Goal: Task Accomplishment & Management: Manage account settings

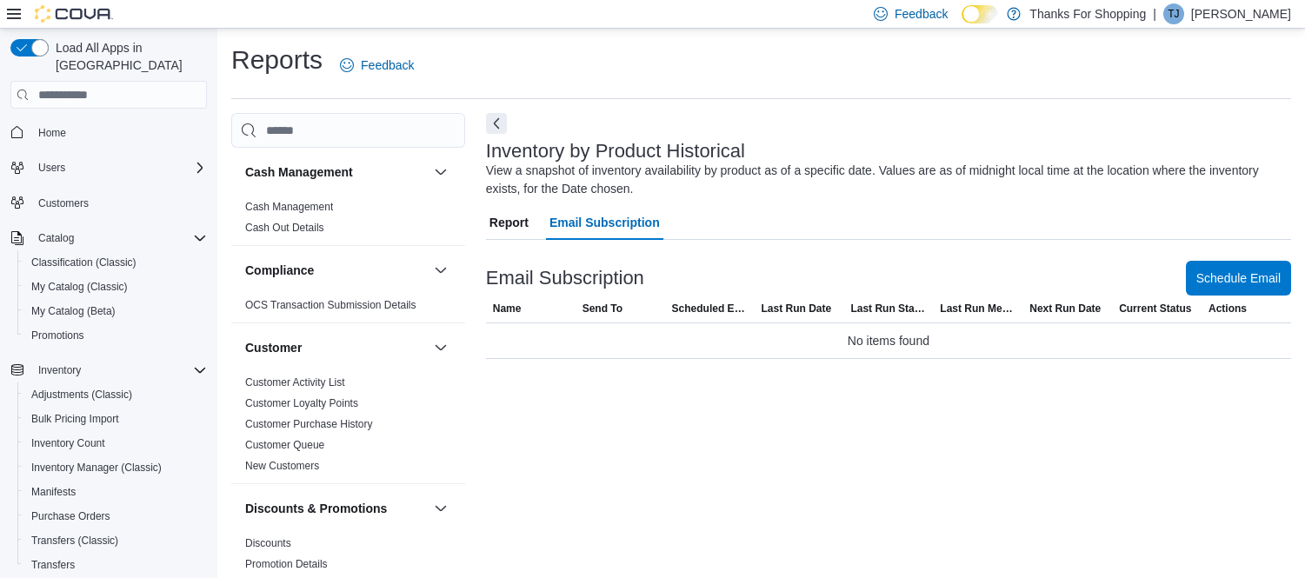
scroll to position [17, 0]
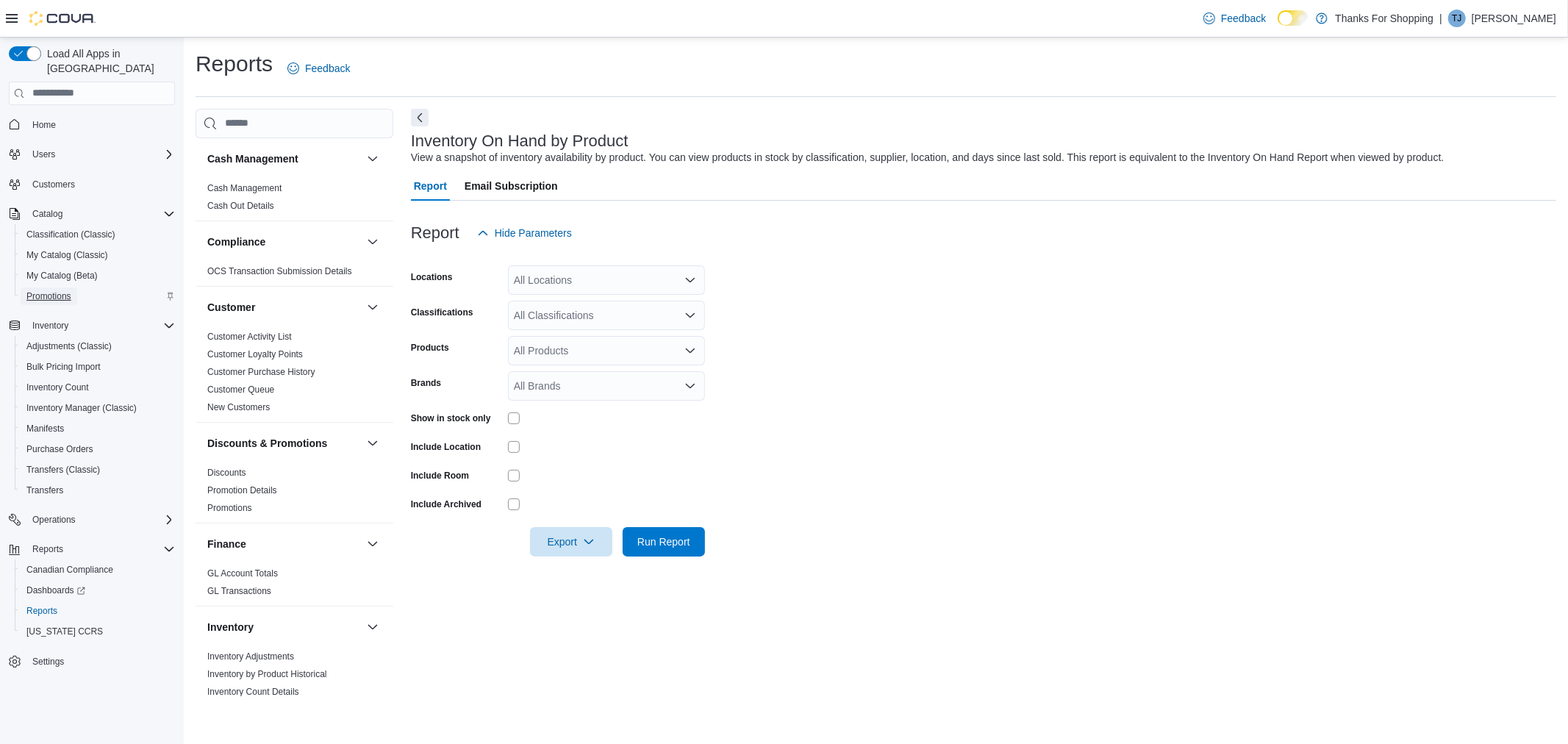
click at [63, 290] on span "Promotions" at bounding box center [48, 296] width 45 height 12
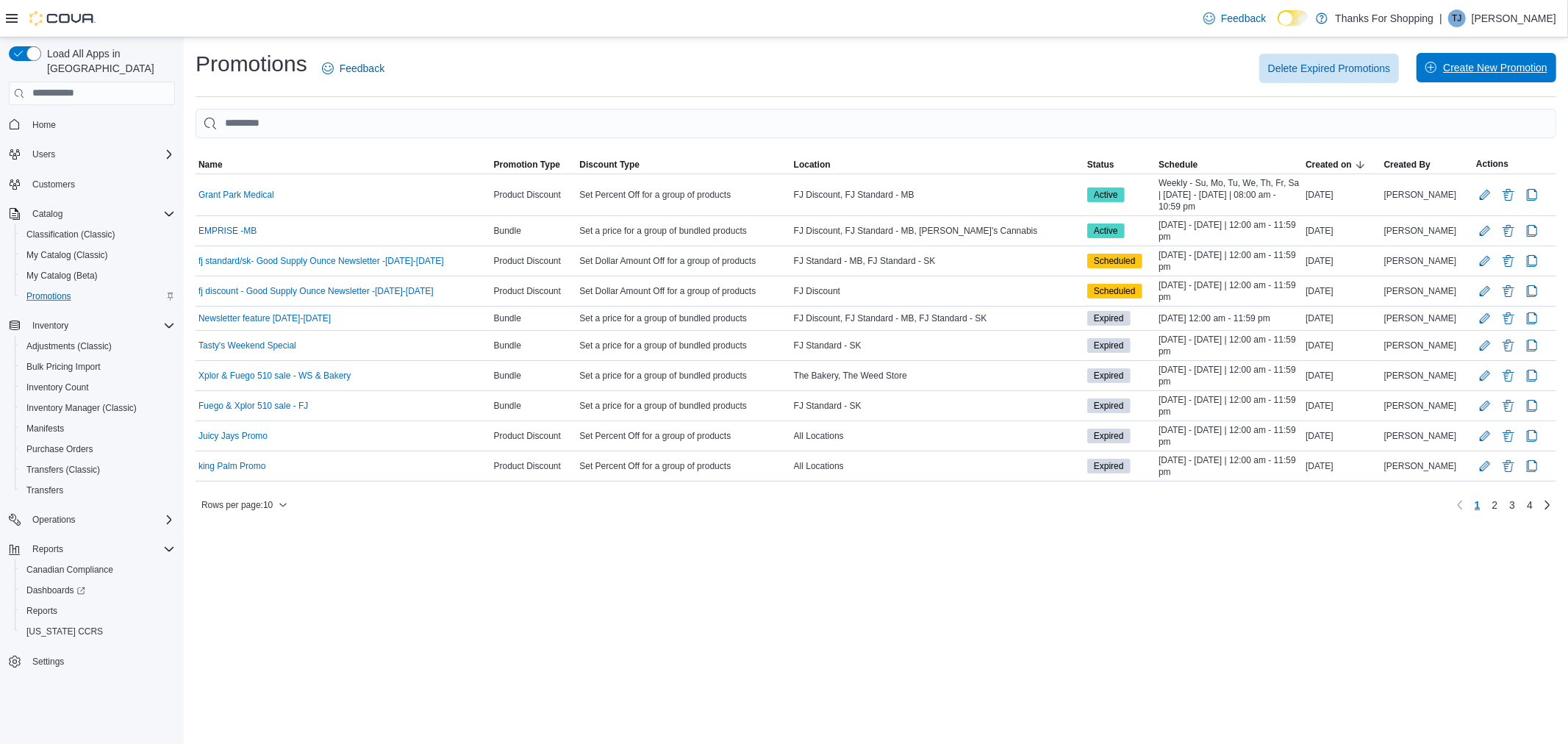
click at [1443, 72] on span "Create New Promotion" at bounding box center [1494, 67] width 104 height 14
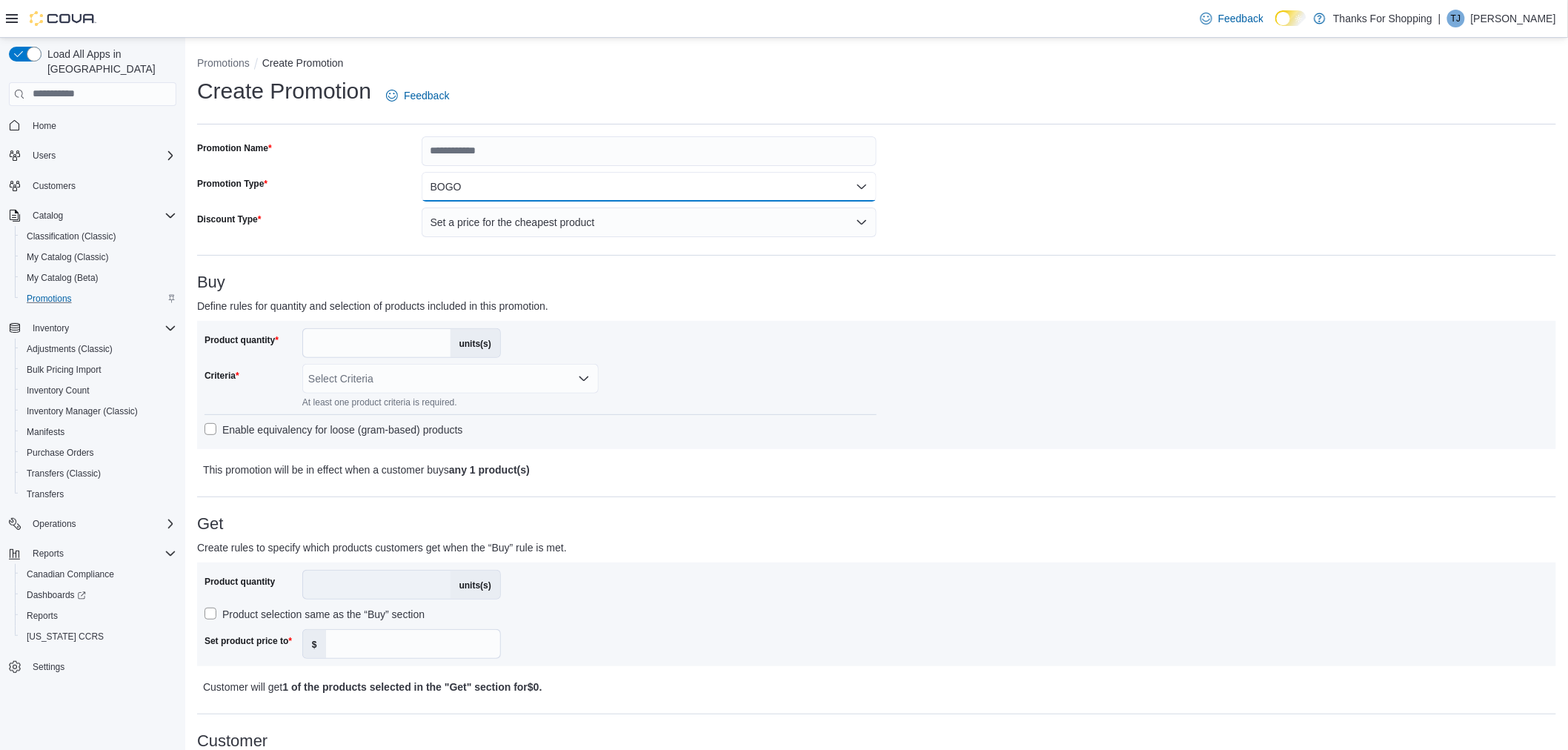
click at [454, 190] on button "BOGO" at bounding box center [650, 187] width 455 height 30
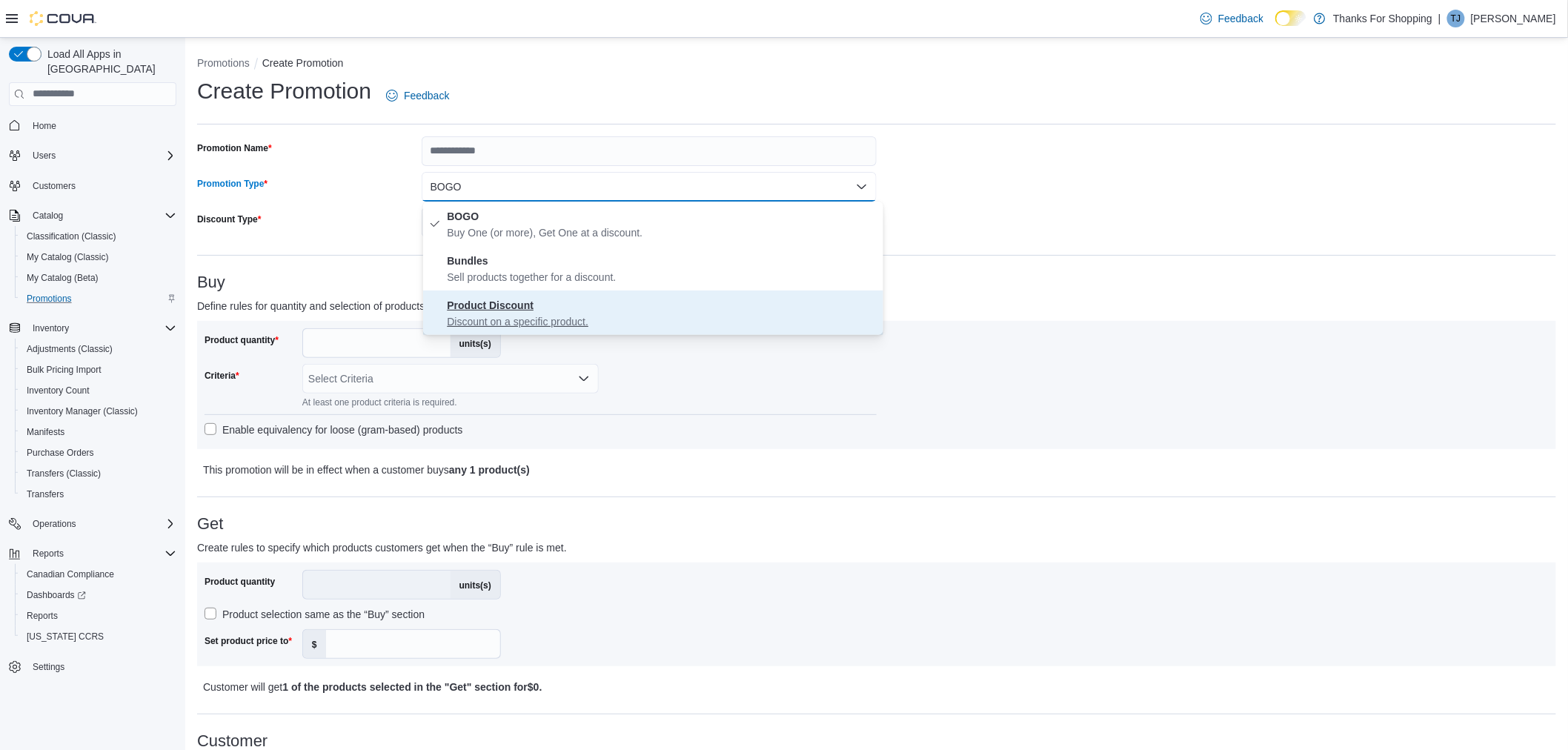
drag, startPoint x: 544, startPoint y: 307, endPoint x: 558, endPoint y: 303, distance: 14.6
click at [545, 307] on span "Product Discount Discount on a specific product." at bounding box center [662, 313] width 430 height 32
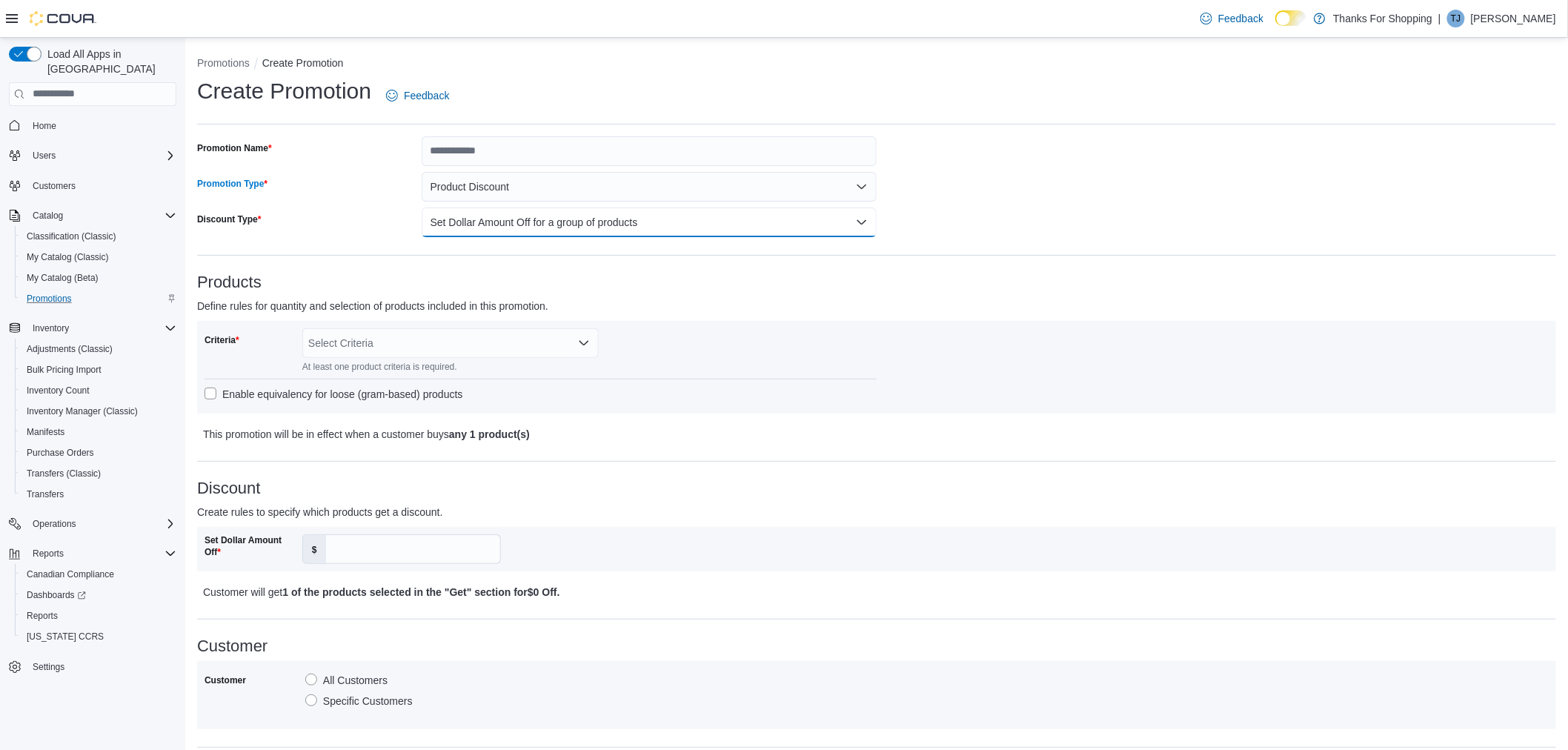
click at [578, 216] on button "Set Dollar Amount Off for a group of products" at bounding box center [650, 222] width 455 height 30
click at [374, 216] on div "Discount Type" at bounding box center [306, 222] width 218 height 30
click at [430, 186] on button "Product Discount" at bounding box center [650, 187] width 455 height 30
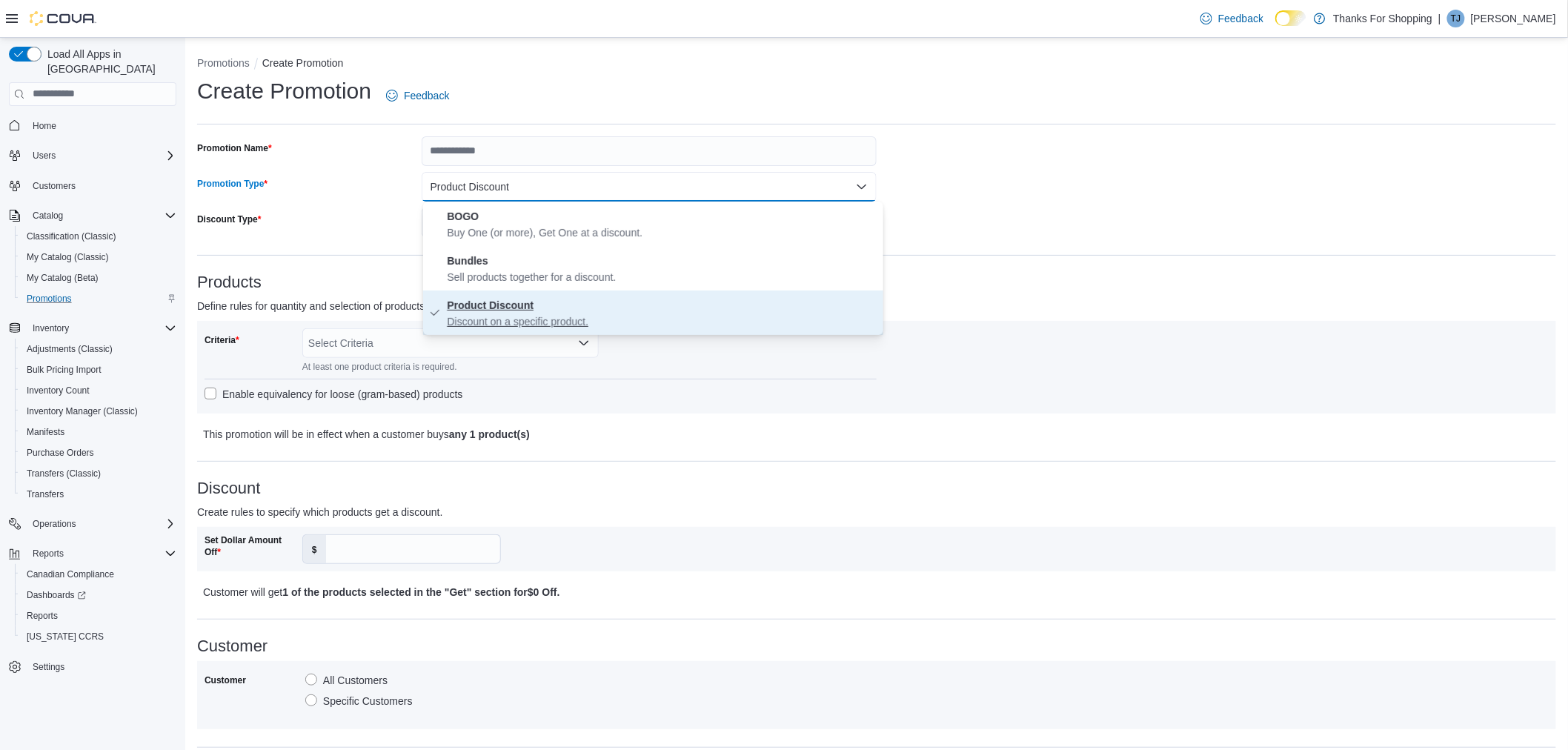
click at [484, 309] on span "Product Discount Discount on a specific product." at bounding box center [662, 313] width 430 height 32
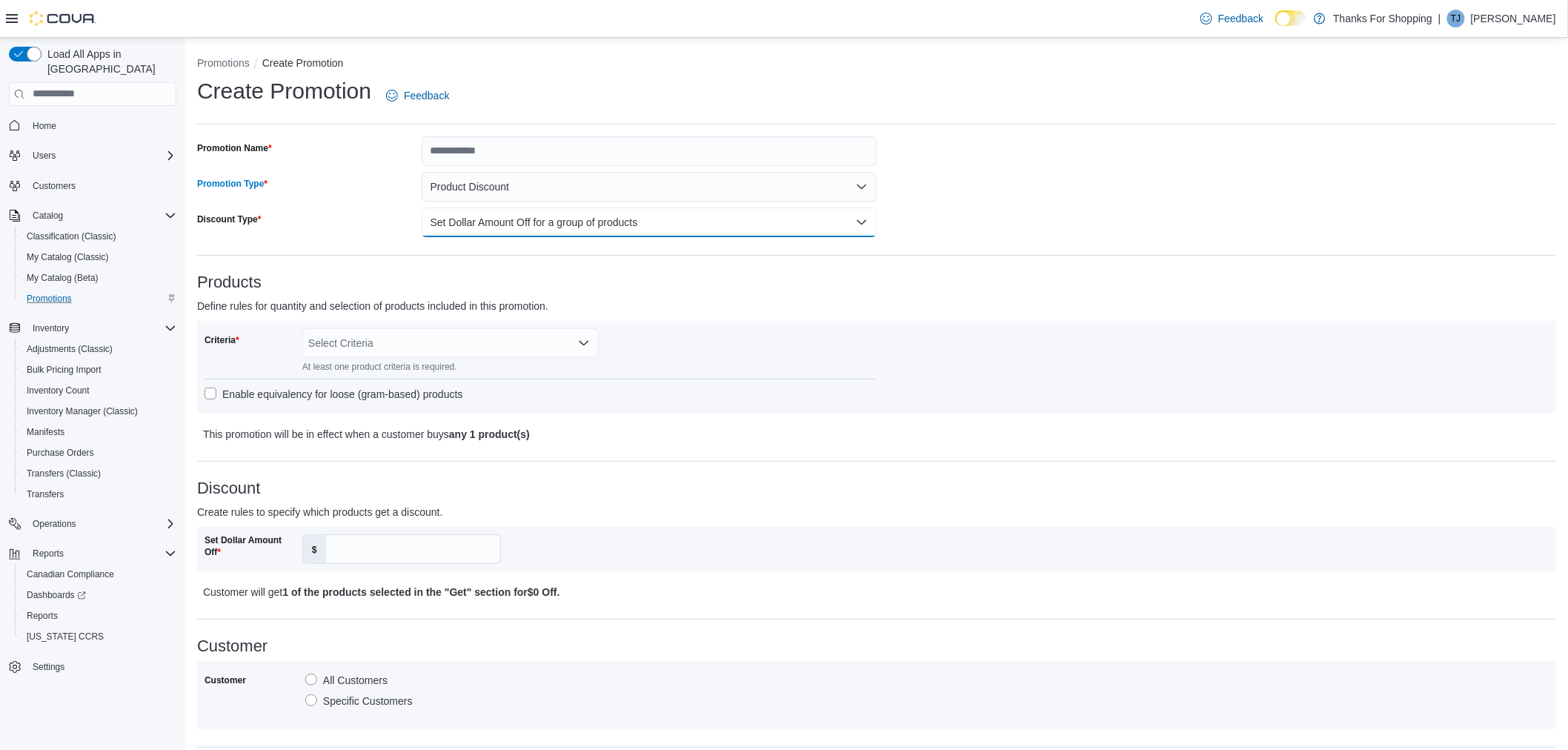
click at [466, 211] on button "Set Dollar Amount Off for a group of products" at bounding box center [650, 222] width 455 height 30
click at [377, 166] on div "Promotion Name Promotion Type Product Discount Discount Type Set Dollar Amount …" at bounding box center [536, 187] width 680 height 101
click at [367, 539] on input "Set Dollar Amount Off" at bounding box center [413, 549] width 174 height 28
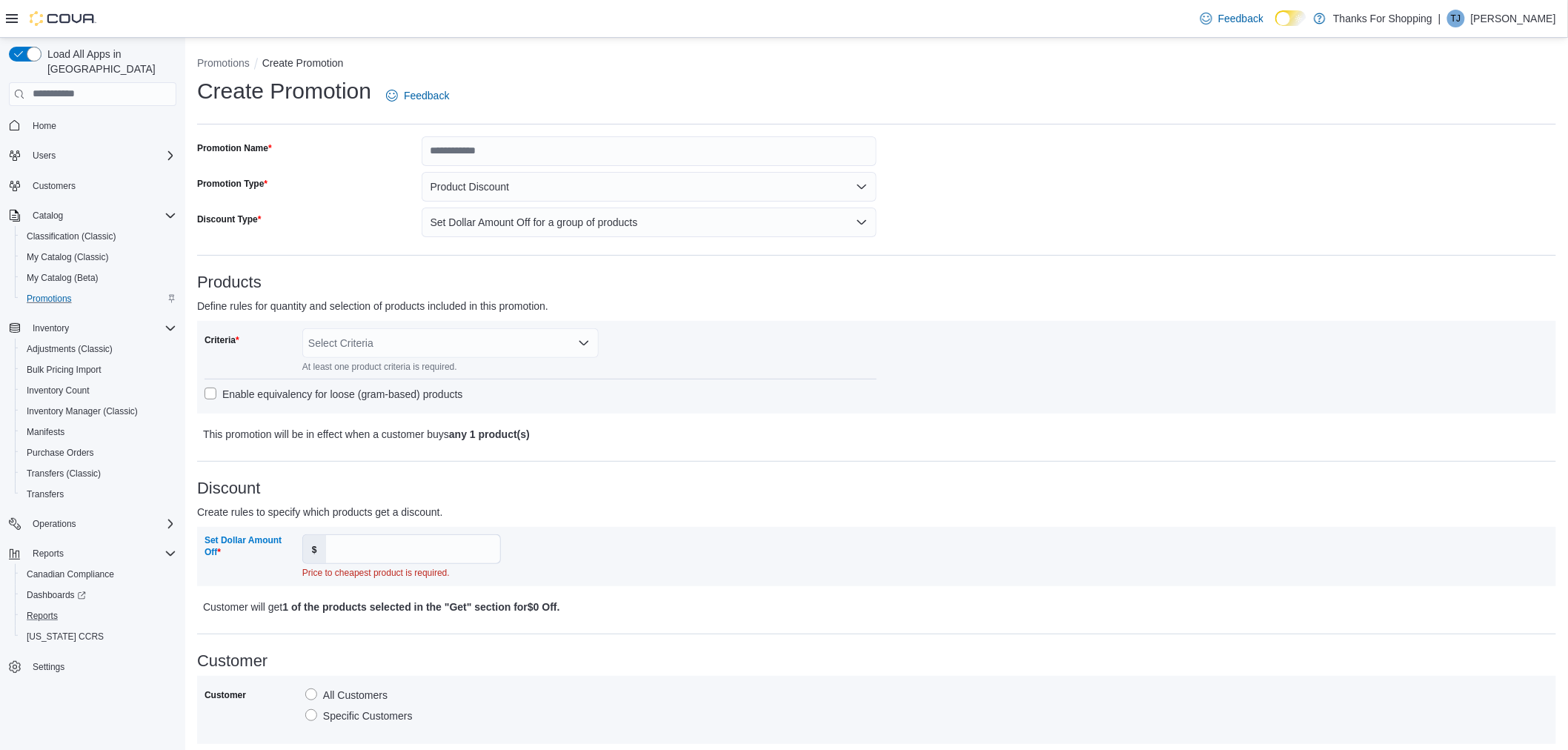
drag, startPoint x: 65, startPoint y: 594, endPoint x: 344, endPoint y: 537, distance: 284.8
click at [65, 607] on div "Reports" at bounding box center [98, 615] width 156 height 18
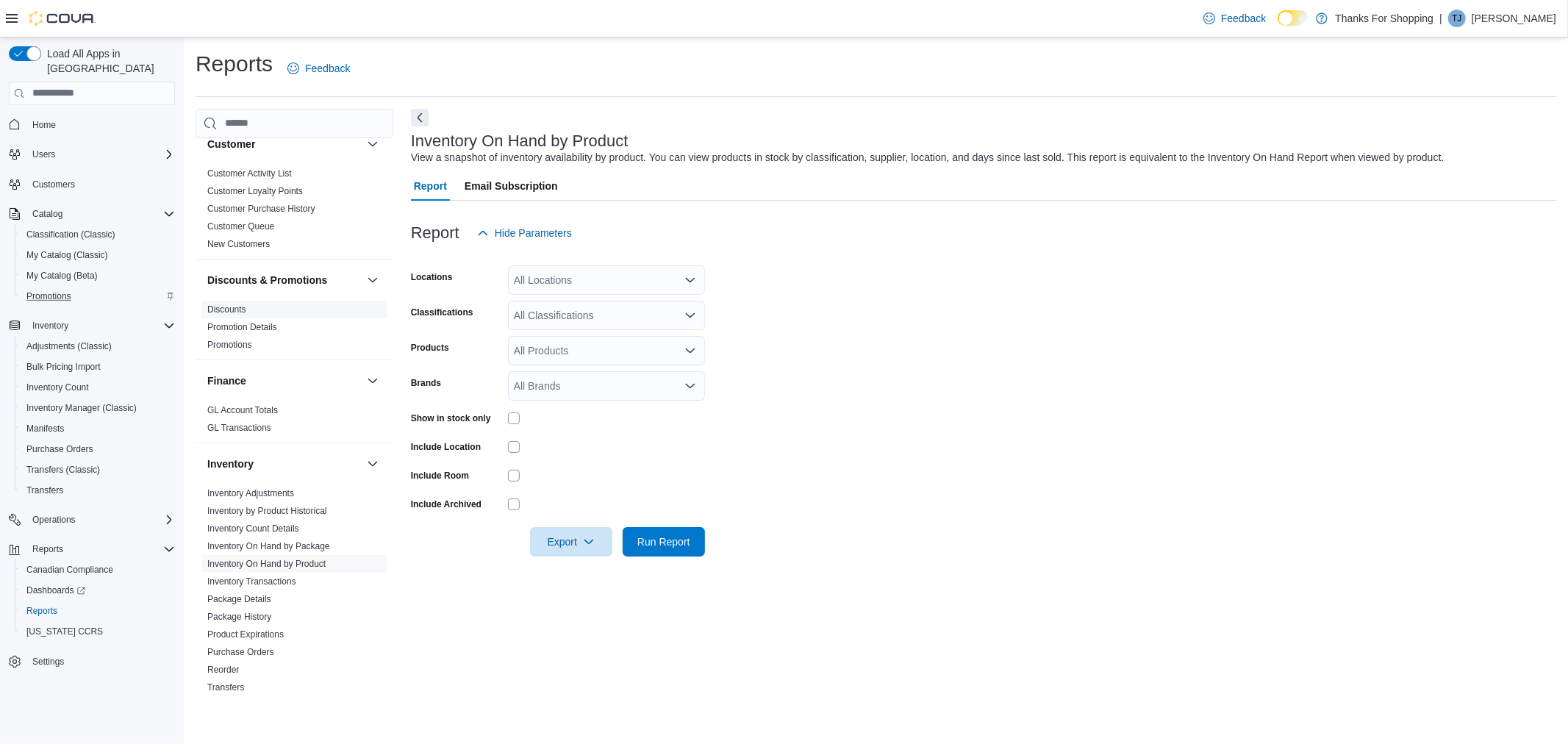
scroll to position [244, 0]
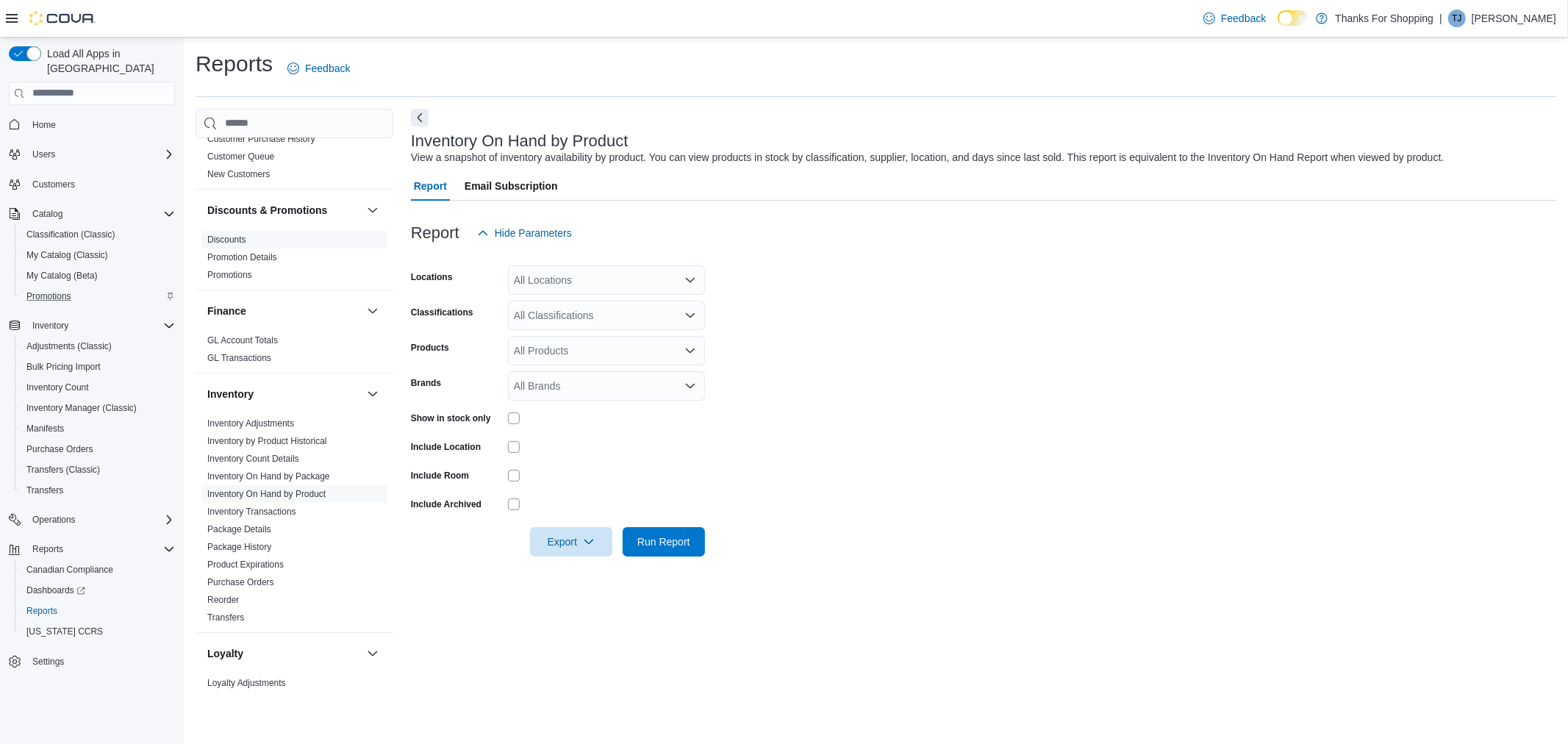
click at [255, 472] on ul "Inventory Adjustments Inventory by Product Historical Inventory Count Details I…" at bounding box center [294, 520] width 186 height 211
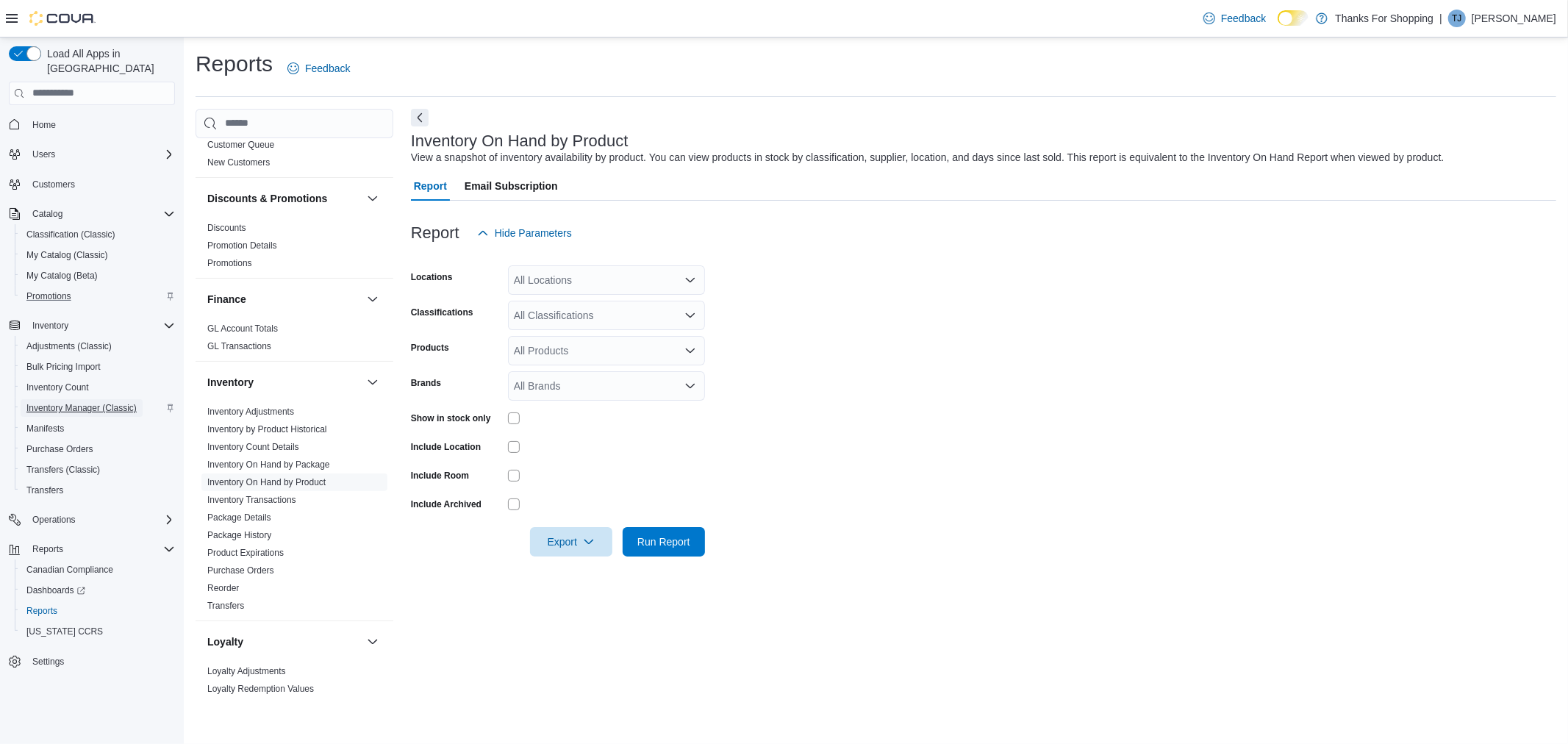
click at [90, 402] on span "Inventory Manager (Classic)" at bounding box center [81, 408] width 110 height 12
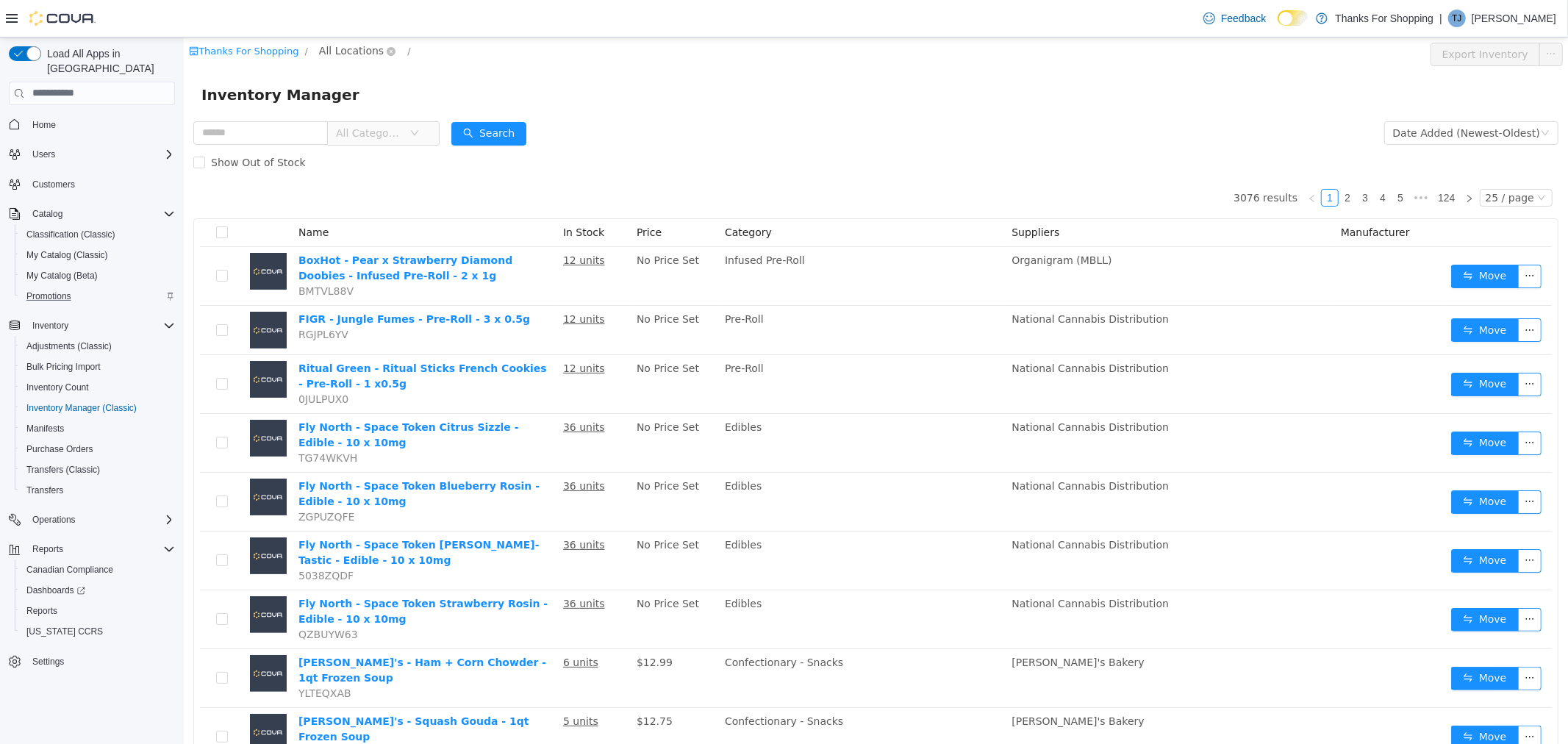
click at [332, 49] on span "All Locations" at bounding box center [350, 50] width 64 height 16
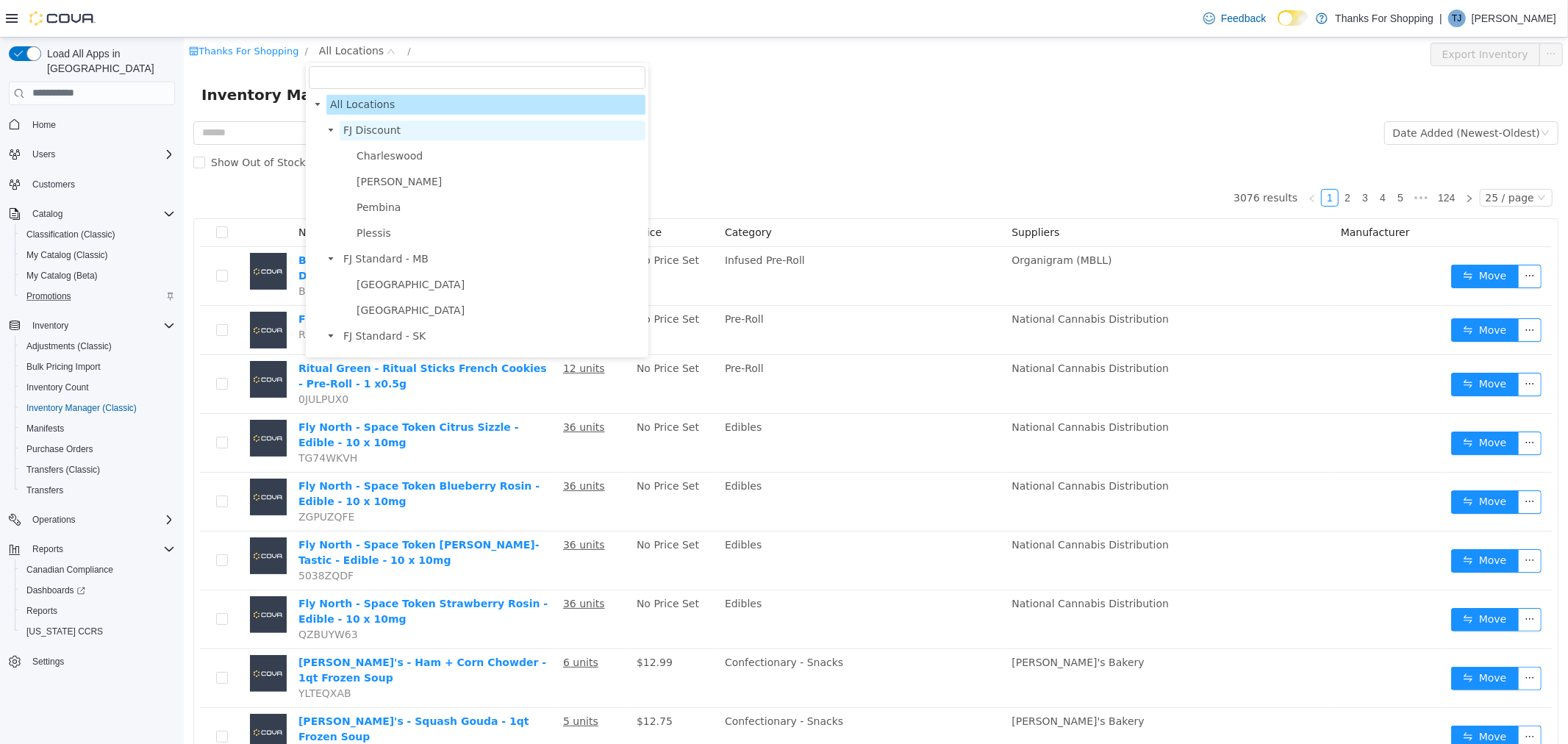
click at [370, 123] on span "FJ Discount" at bounding box center [371, 129] width 58 height 12
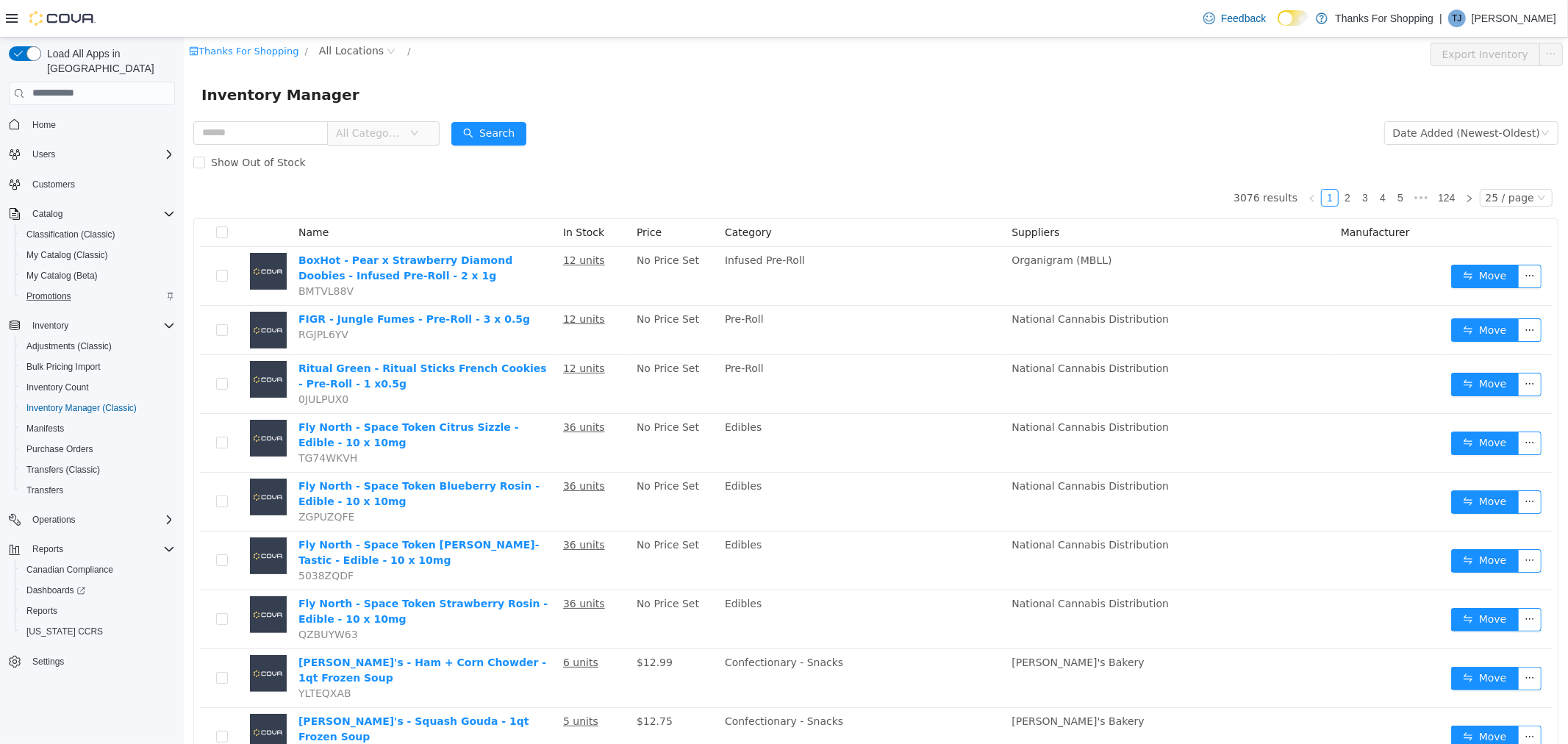
click at [702, 130] on form "All Categories Date Added (Newest-Oldest) Search Show Out of Stock" at bounding box center [875, 147] width 1365 height 59
click at [289, 132] on input "text" at bounding box center [260, 133] width 134 height 24
type input "**********"
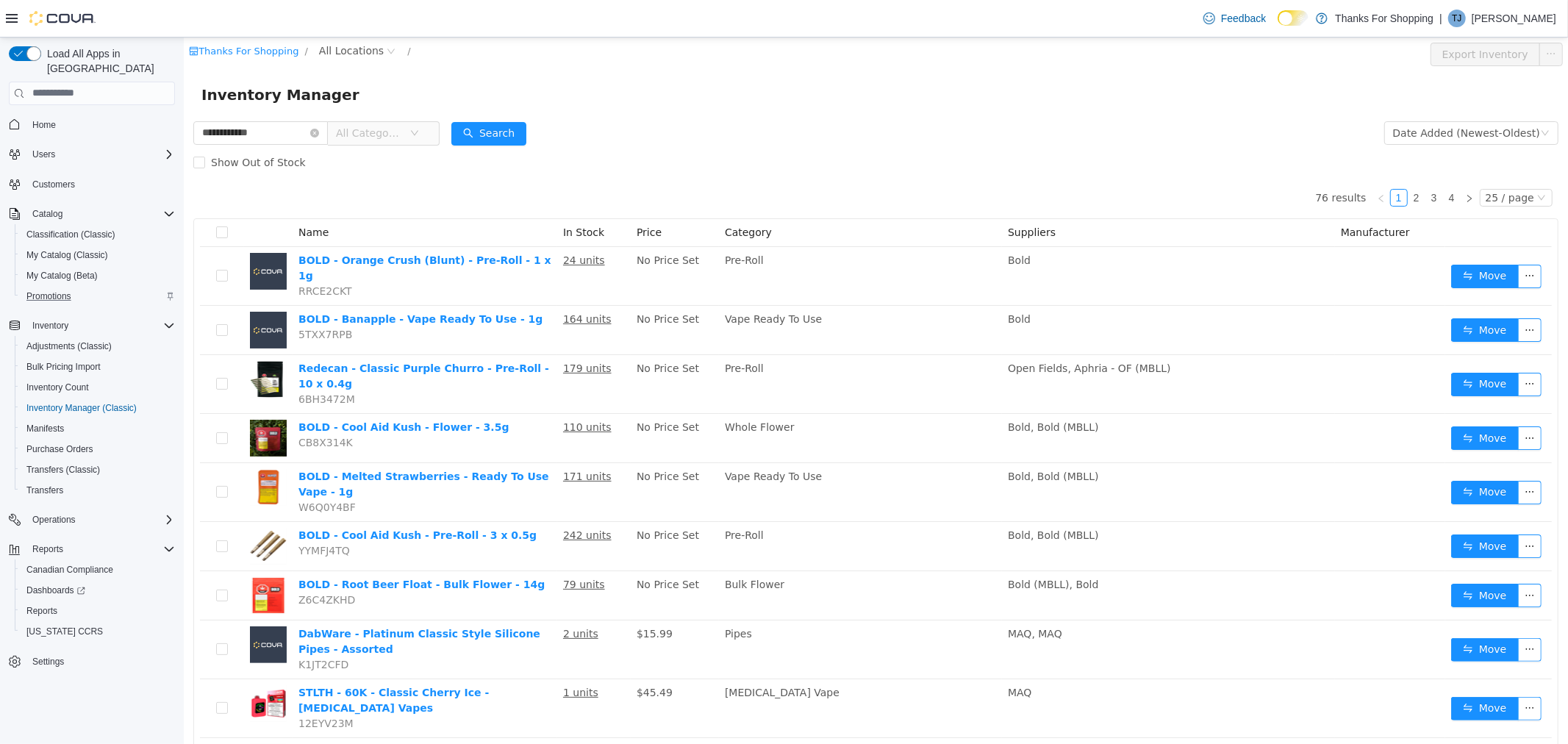
click at [384, 127] on span "All Categories" at bounding box center [368, 132] width 67 height 14
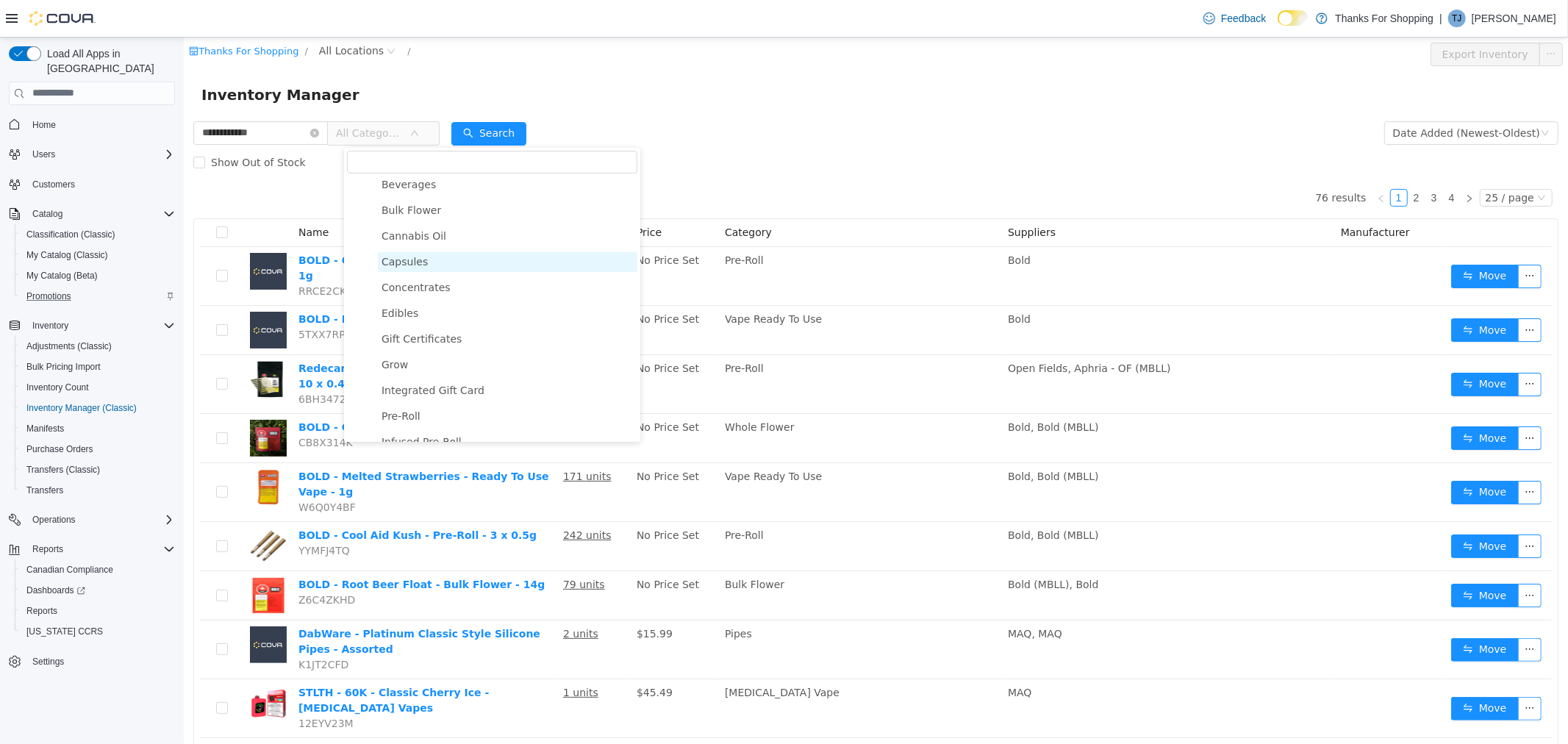
scroll to position [163, 0]
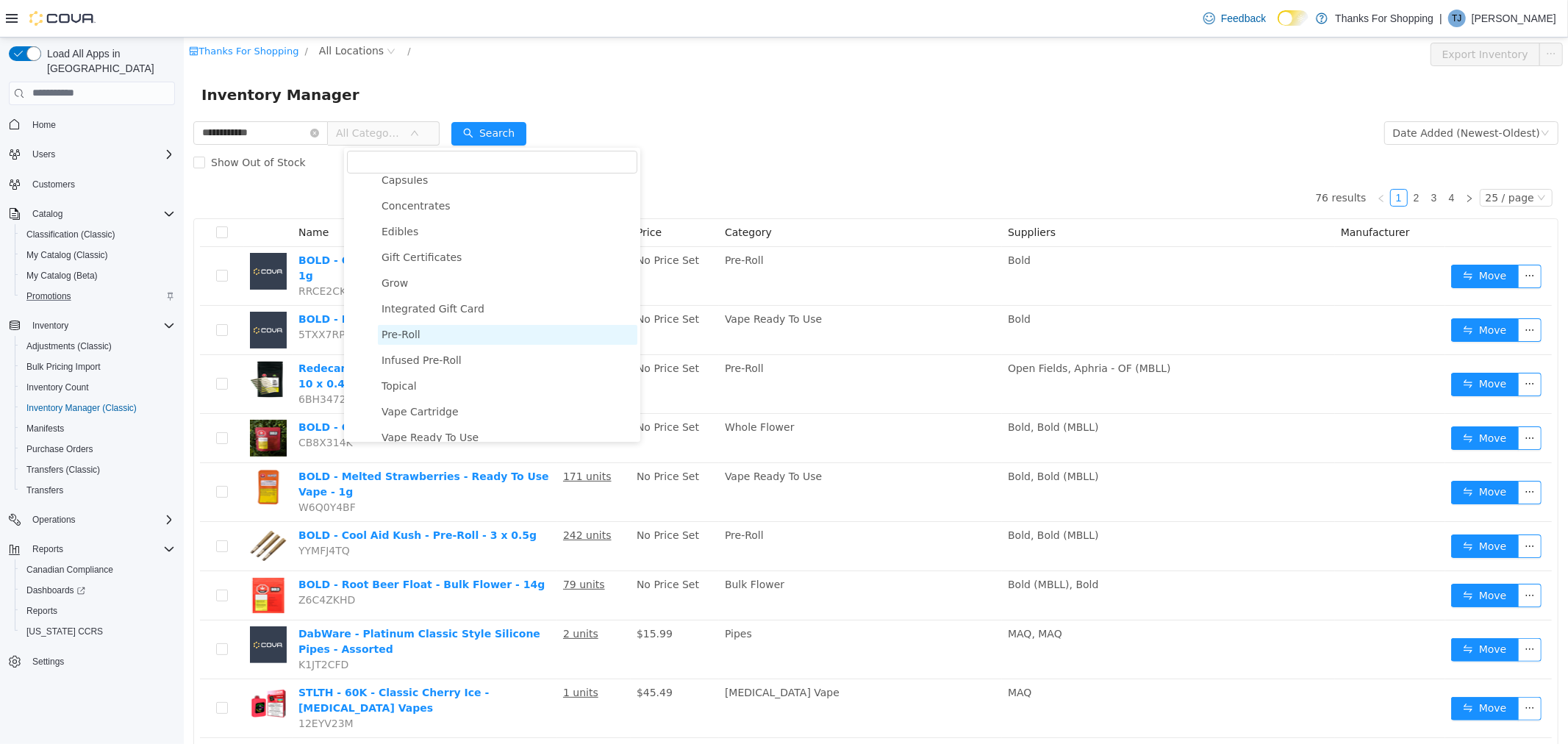
click at [414, 329] on span "Pre-Roll" at bounding box center [400, 334] width 39 height 12
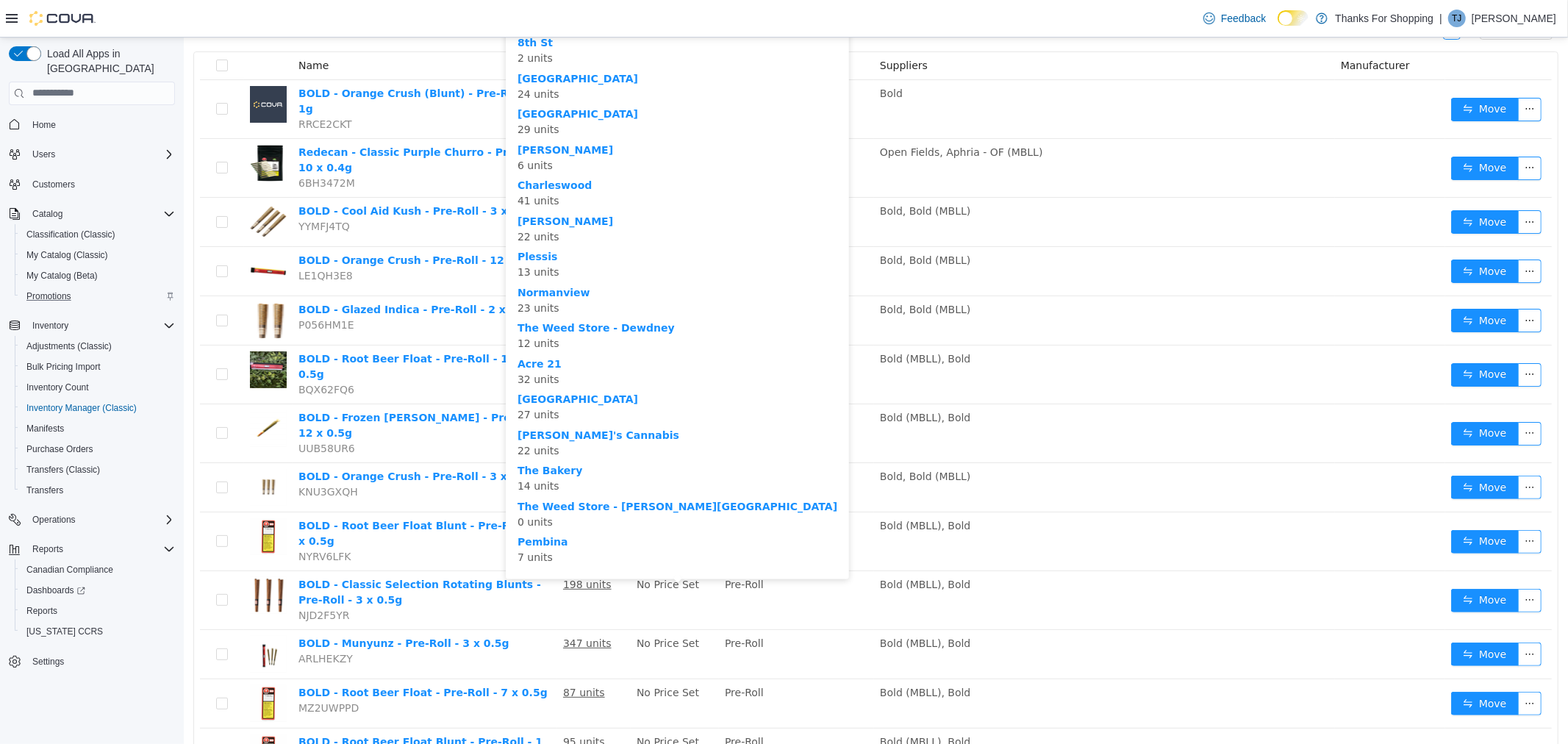
scroll to position [179, 0]
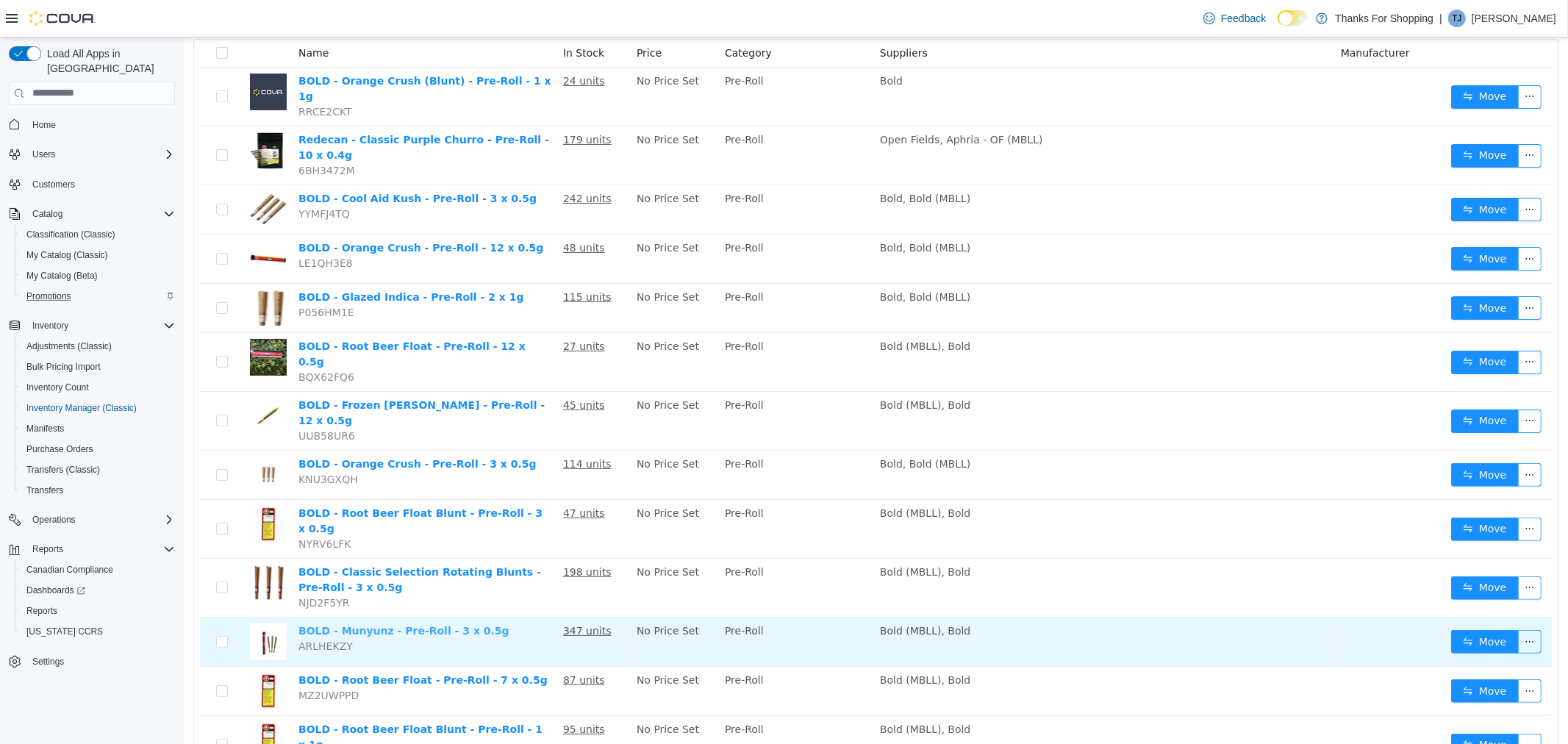
click at [422, 624] on link "BOLD - Munyunz - Pre-Roll - 3 x 0.5g" at bounding box center [403, 630] width 211 height 12
click at [391, 624] on link "BOLD - Munyunz - Pre-Roll - 3 x 0.5g" at bounding box center [403, 630] width 211 height 12
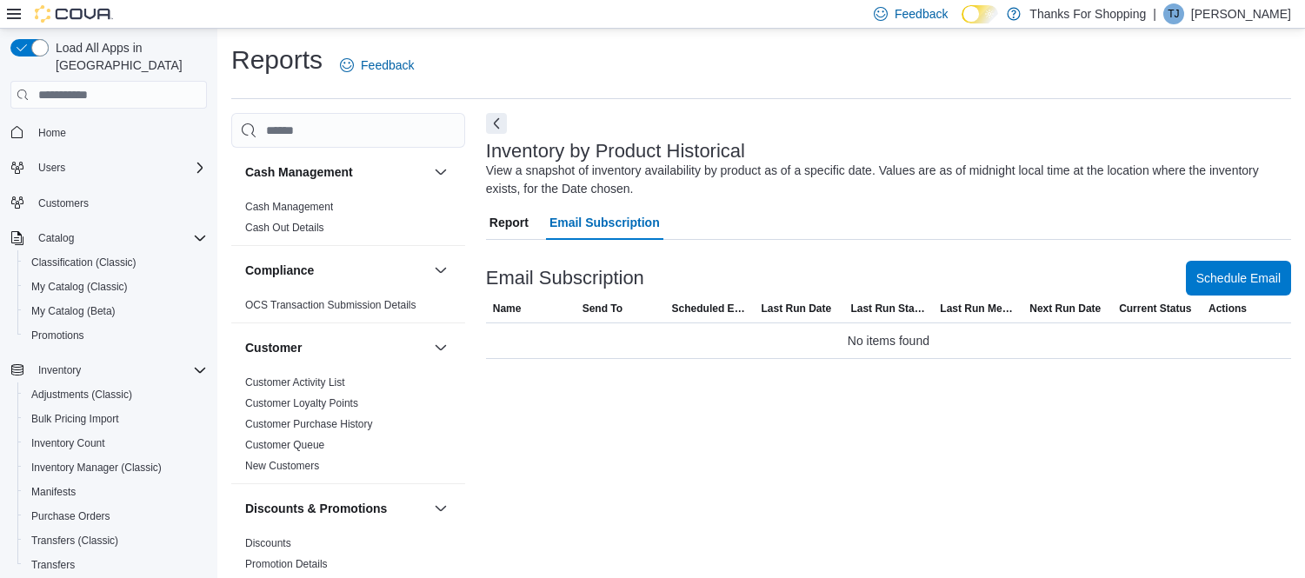
scroll to position [17, 0]
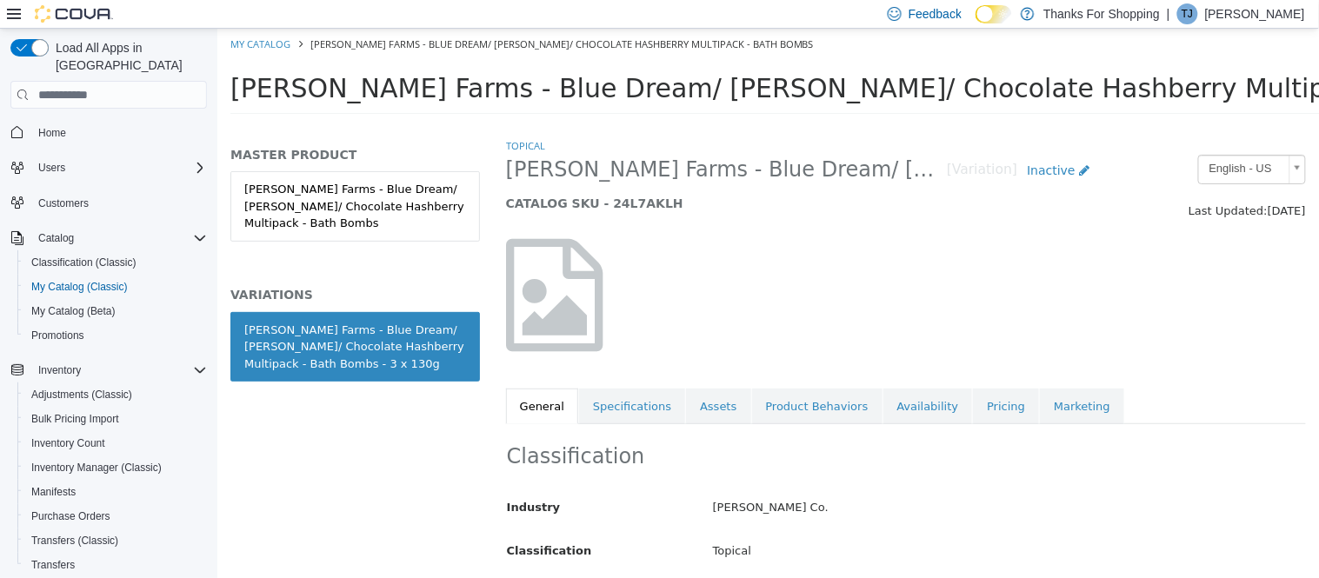
click at [634, 206] on h5 "CATALOG SKU - 24L7AKLH" at bounding box center [802, 204] width 594 height 16
copy h5 "24L7AKLH"
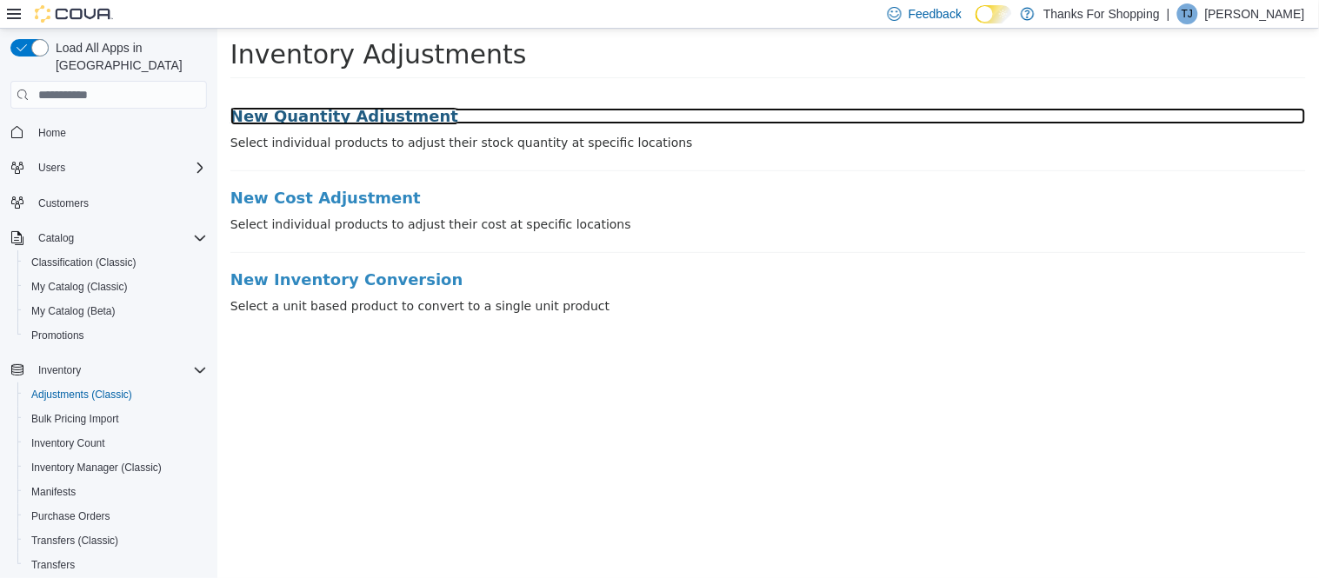
drag, startPoint x: 282, startPoint y: 120, endPoint x: 249, endPoint y: 119, distance: 33.0
click at [281, 119] on h3 "New Quantity Adjustment" at bounding box center [766, 116] width 1075 height 17
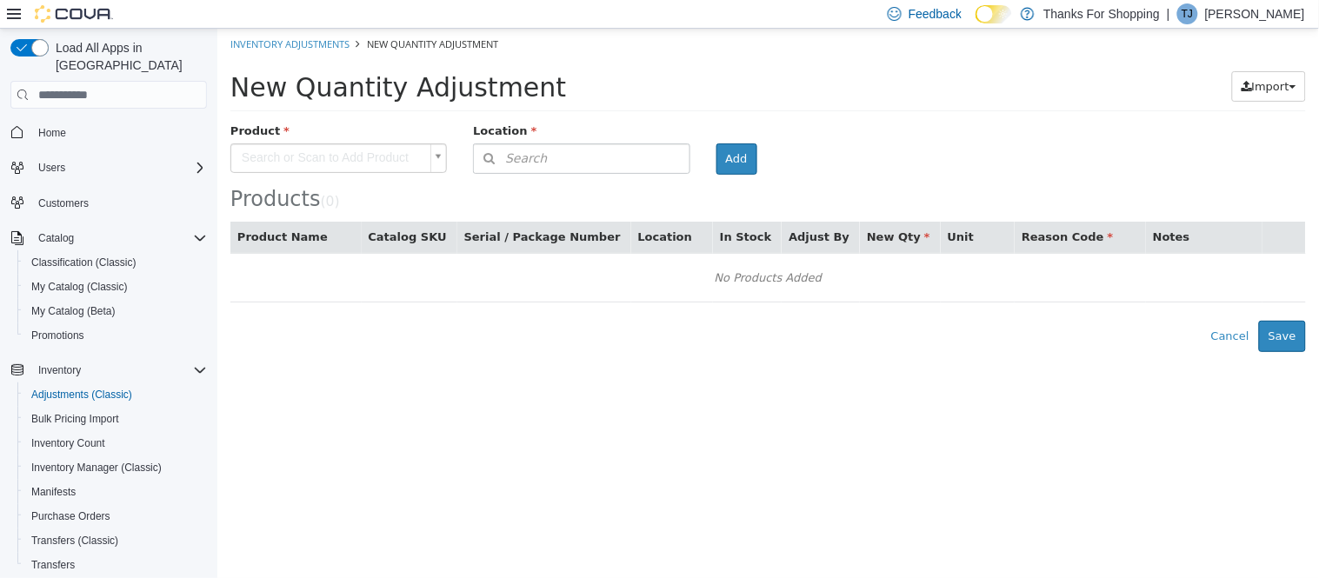
click at [282, 153] on body "× Inventory Adjustments New Quantity Adjustment New Quantity Adjustment Import …" at bounding box center [766, 190] width 1101 height 323
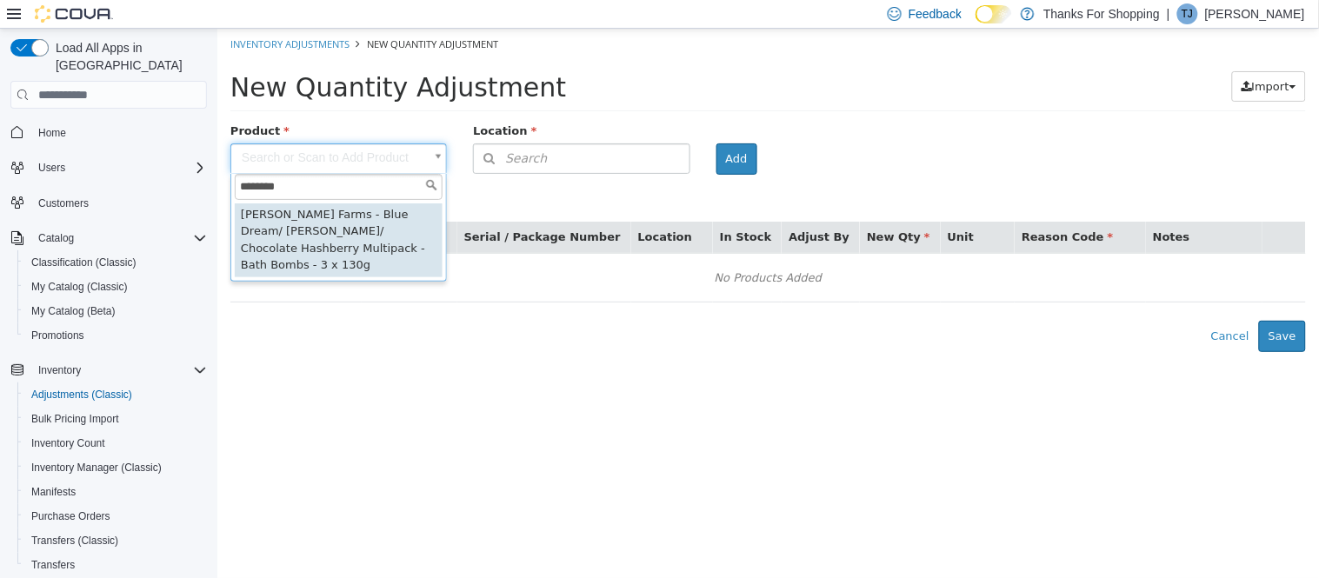
type input "********"
type input "**********"
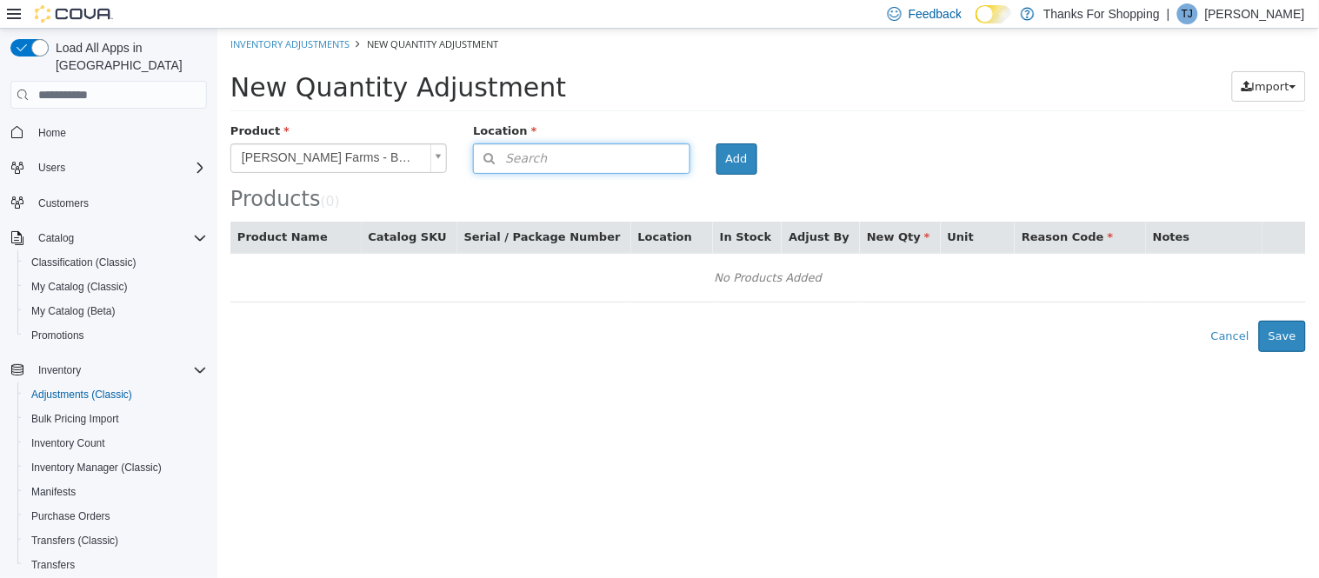
click at [540, 161] on button "Search" at bounding box center [580, 158] width 216 height 30
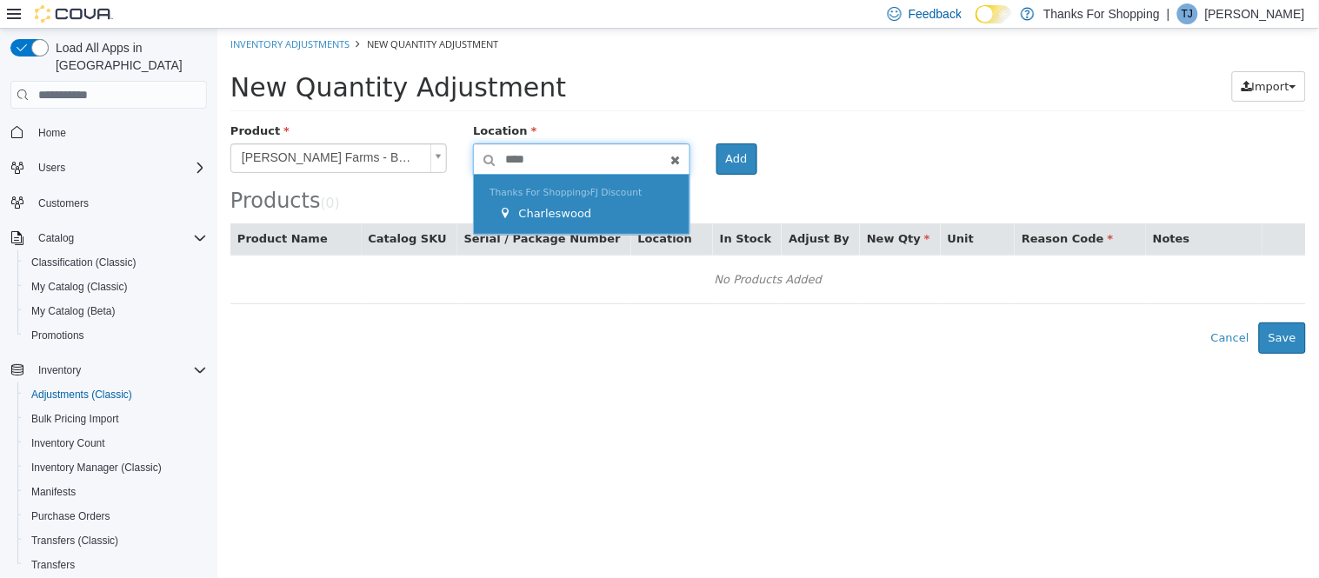
type input "****"
click at [612, 201] on div "Thanks For Shopping FJ Discount Charleswood" at bounding box center [580, 205] width 215 height 60
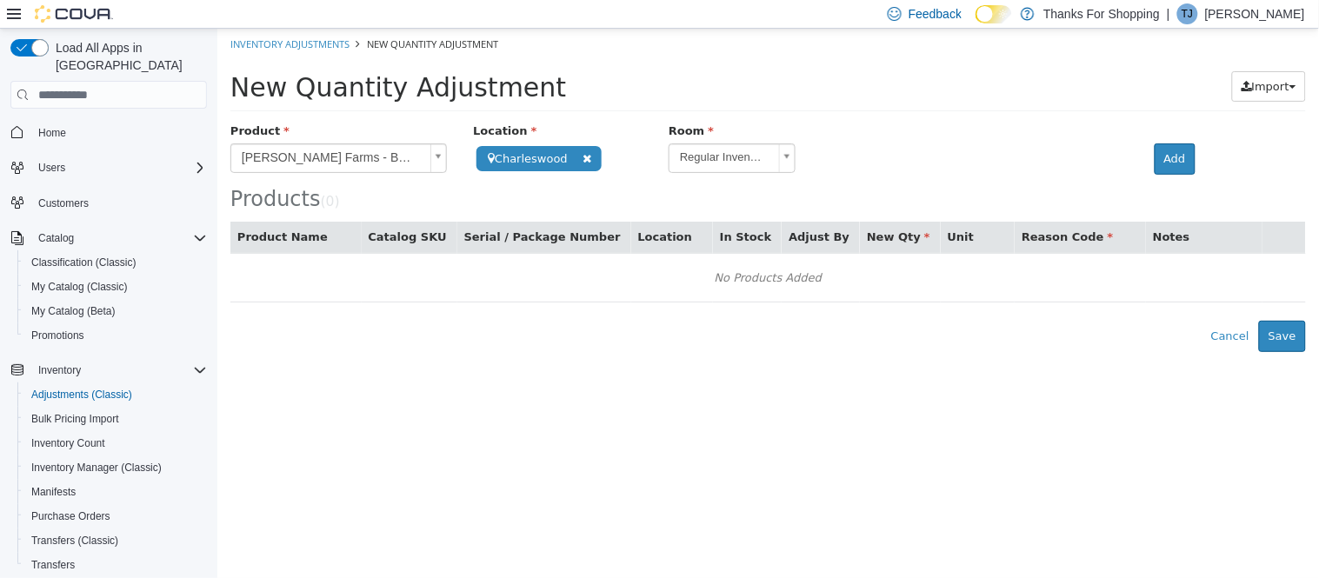
click at [784, 156] on body "**********" at bounding box center [766, 190] width 1101 height 323
click at [898, 163] on body "**********" at bounding box center [766, 190] width 1101 height 323
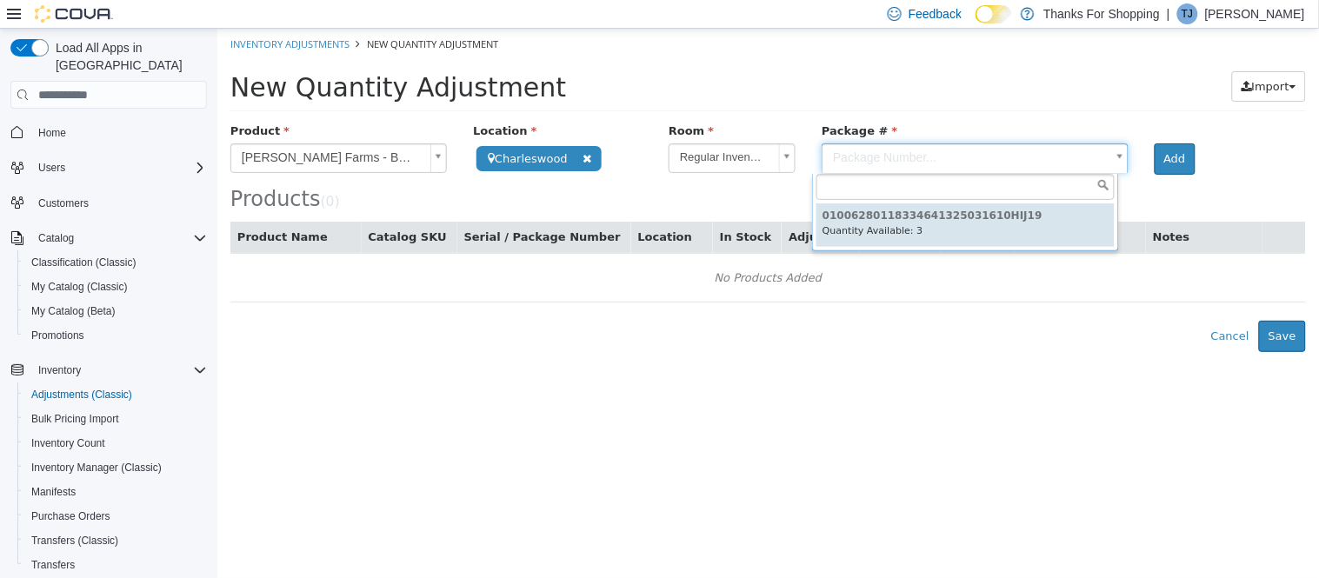
type input "**********"
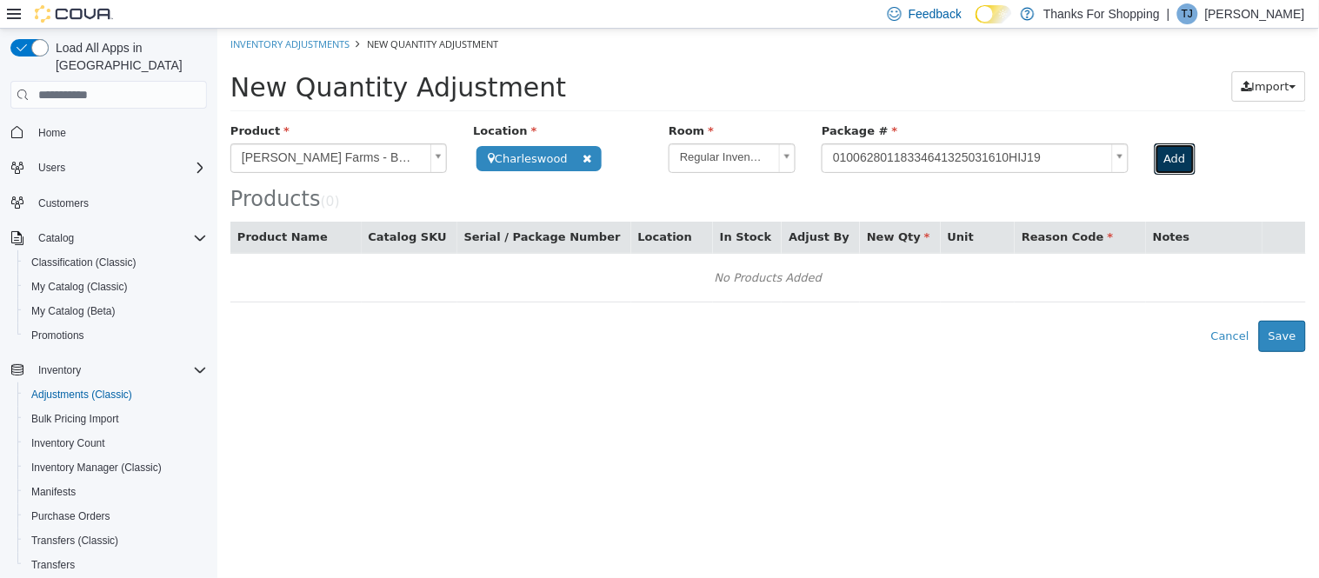
drag, startPoint x: 1160, startPoint y: 161, endPoint x: 1133, endPoint y: 181, distance: 33.6
click at [1160, 161] on button "Add" at bounding box center [1173, 158] width 41 height 31
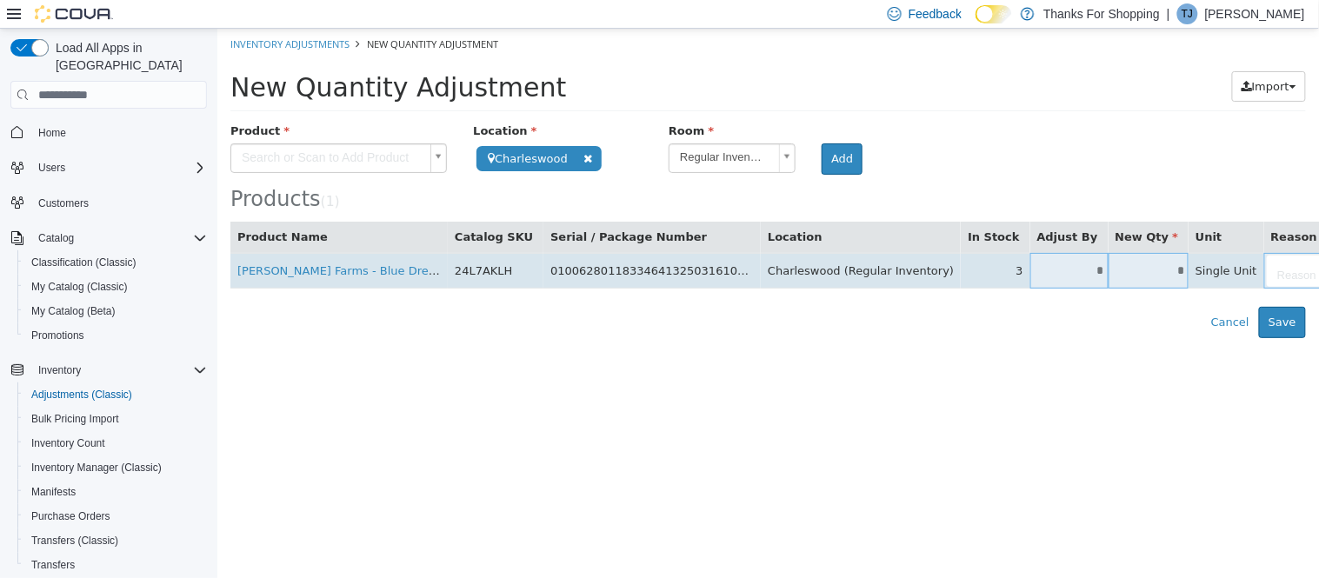
click at [1029, 273] on input "*" at bounding box center [1068, 270] width 78 height 13
type input "**"
type input "*"
click at [1225, 269] on body "**********" at bounding box center [766, 183] width 1101 height 309
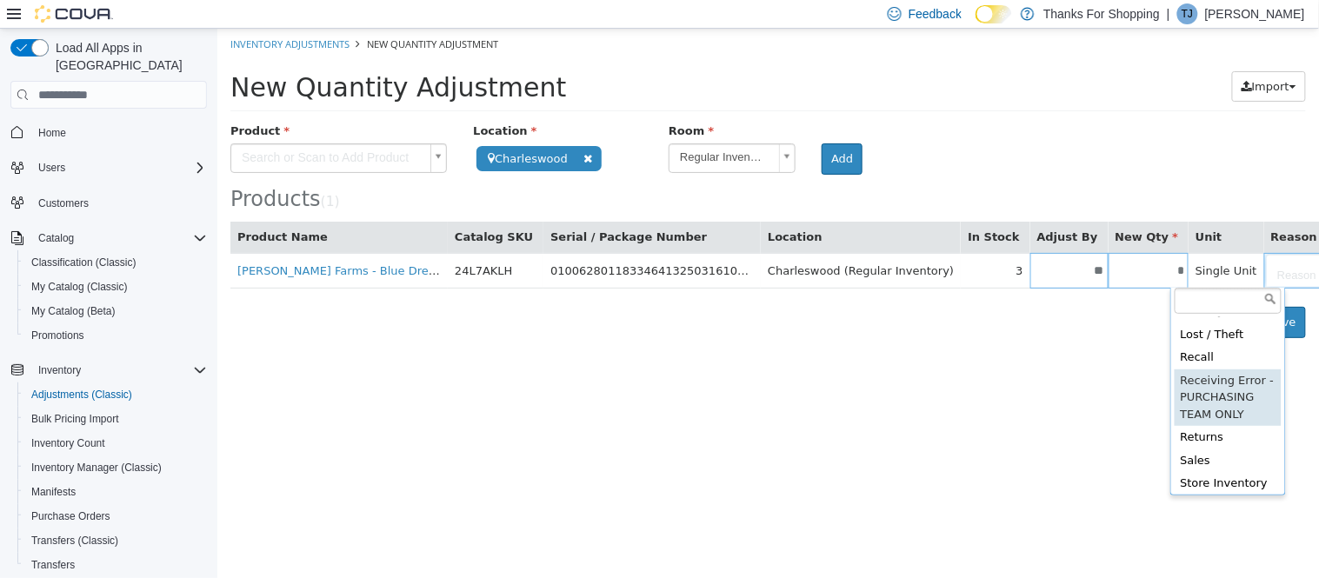
scroll to position [61, 0]
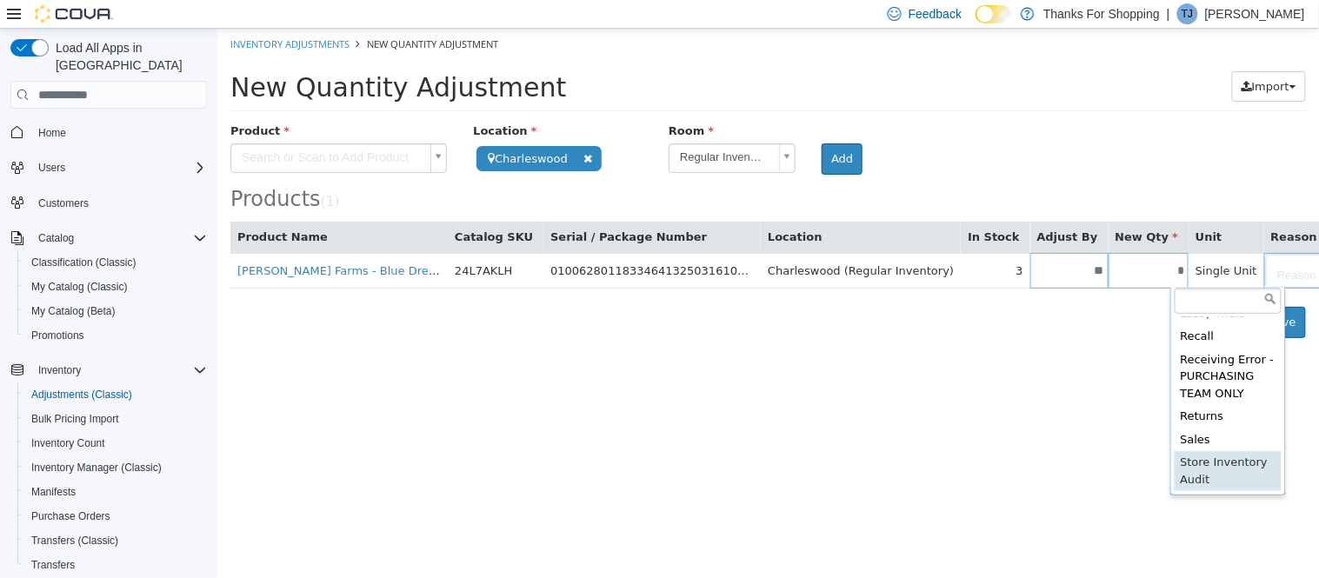
type input "**********"
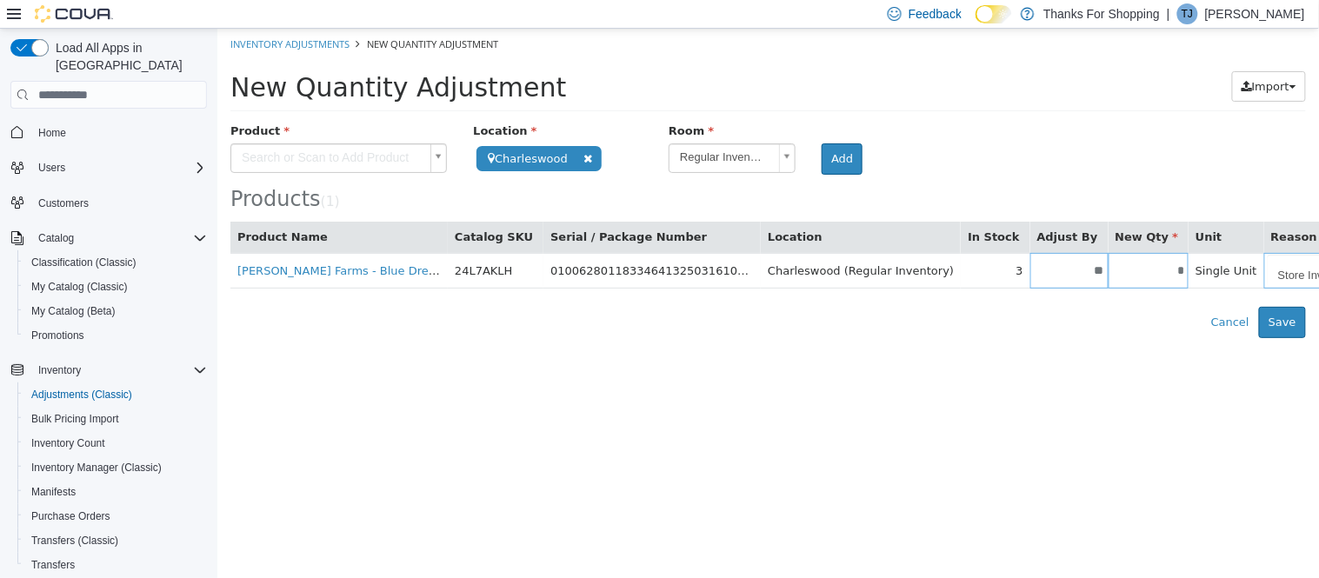
scroll to position [0, 73]
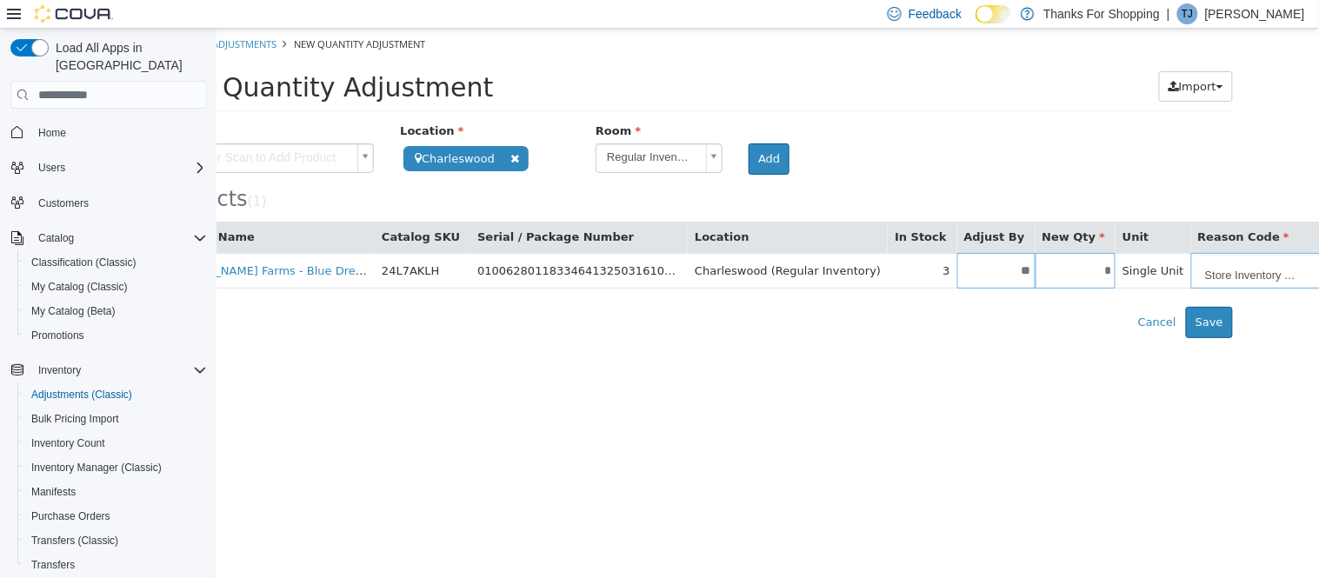
scroll to position [0, 612]
type input "**********"
click at [1220, 324] on button "Save" at bounding box center [1208, 322] width 47 height 31
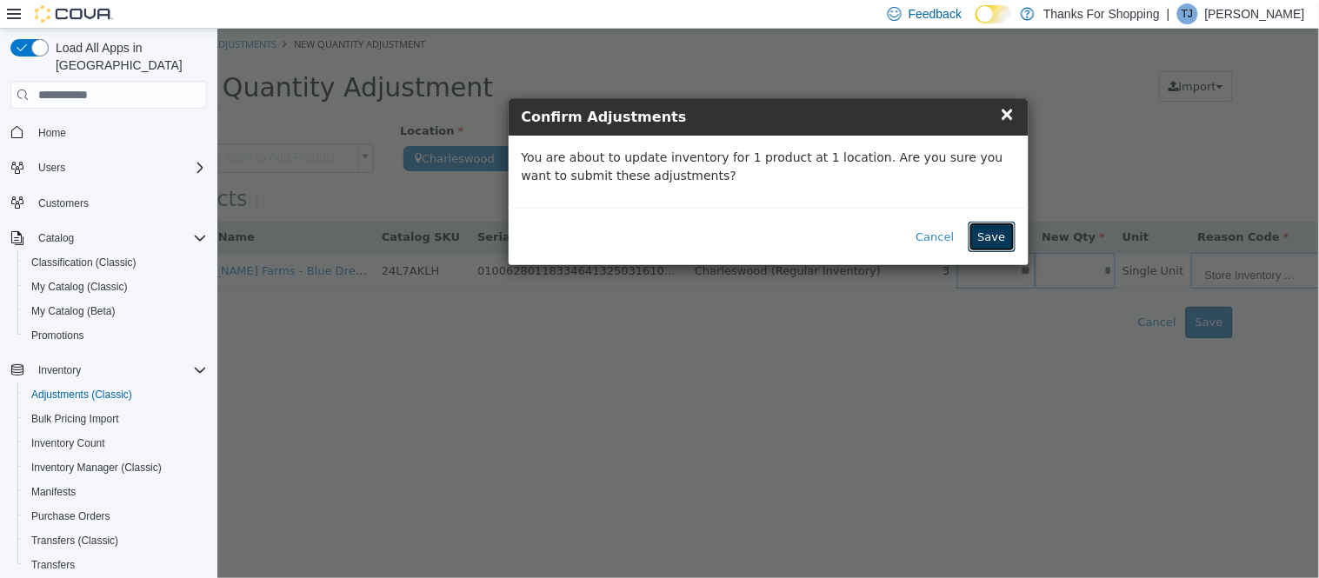
click at [994, 231] on button "Save" at bounding box center [990, 237] width 47 height 31
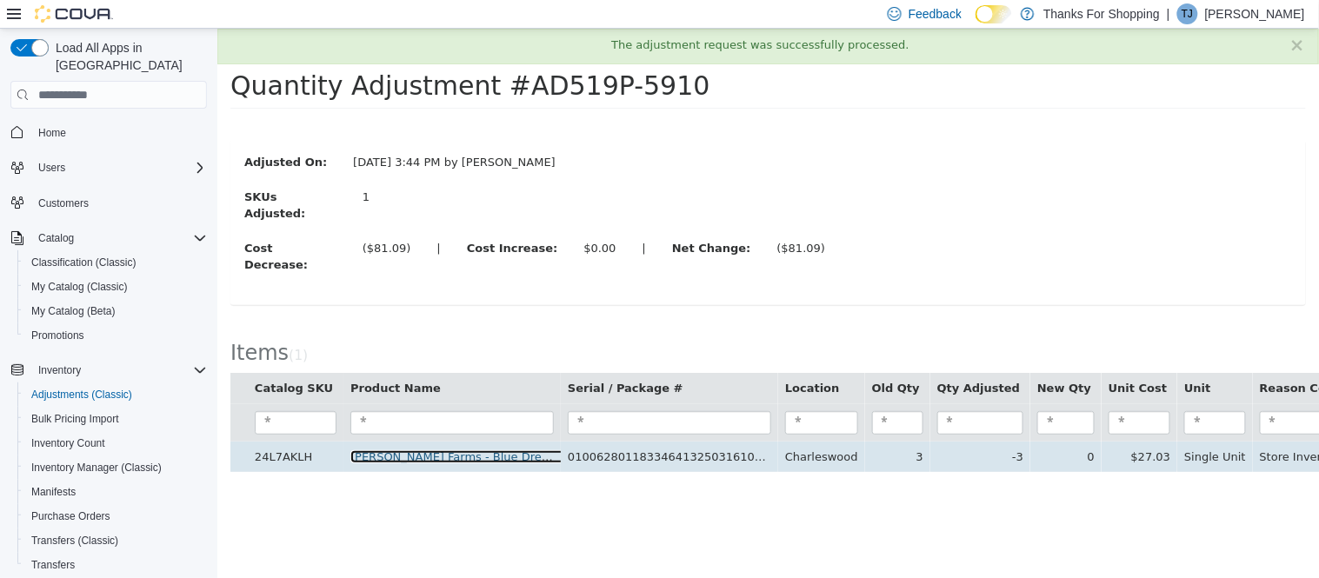
click at [448, 450] on link "Stewart Farms - Blue Dream/ Bubba Kush/ Chocolate Hashberry Multipack - Bath Bo…" at bounding box center [666, 456] width 635 height 13
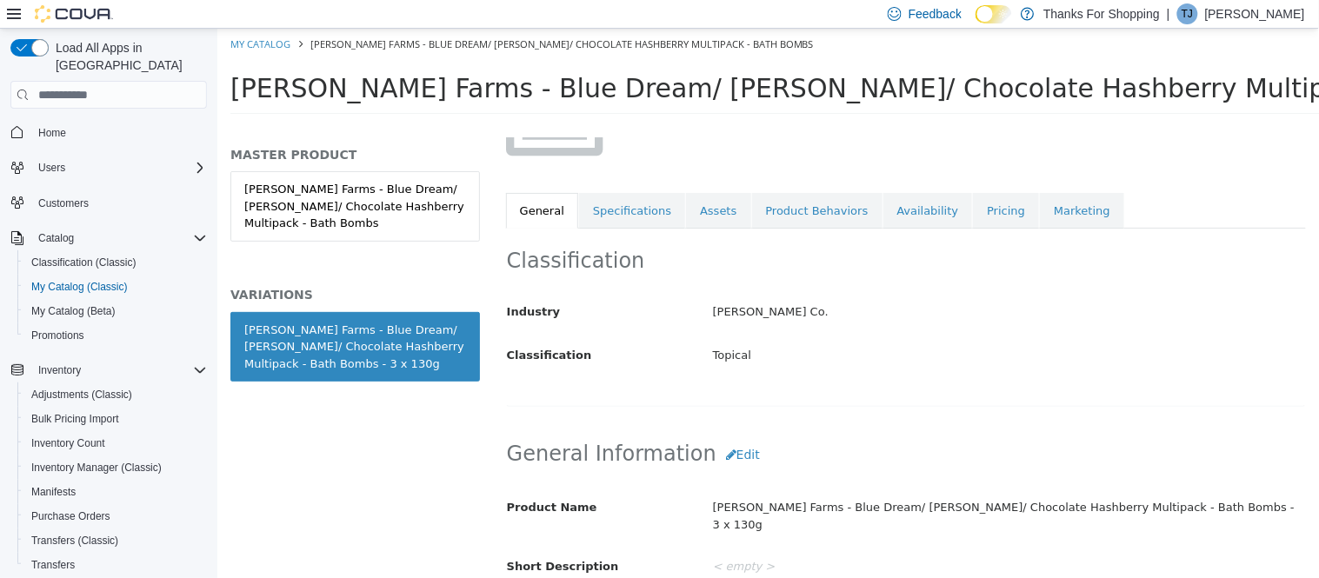
scroll to position [96, 0]
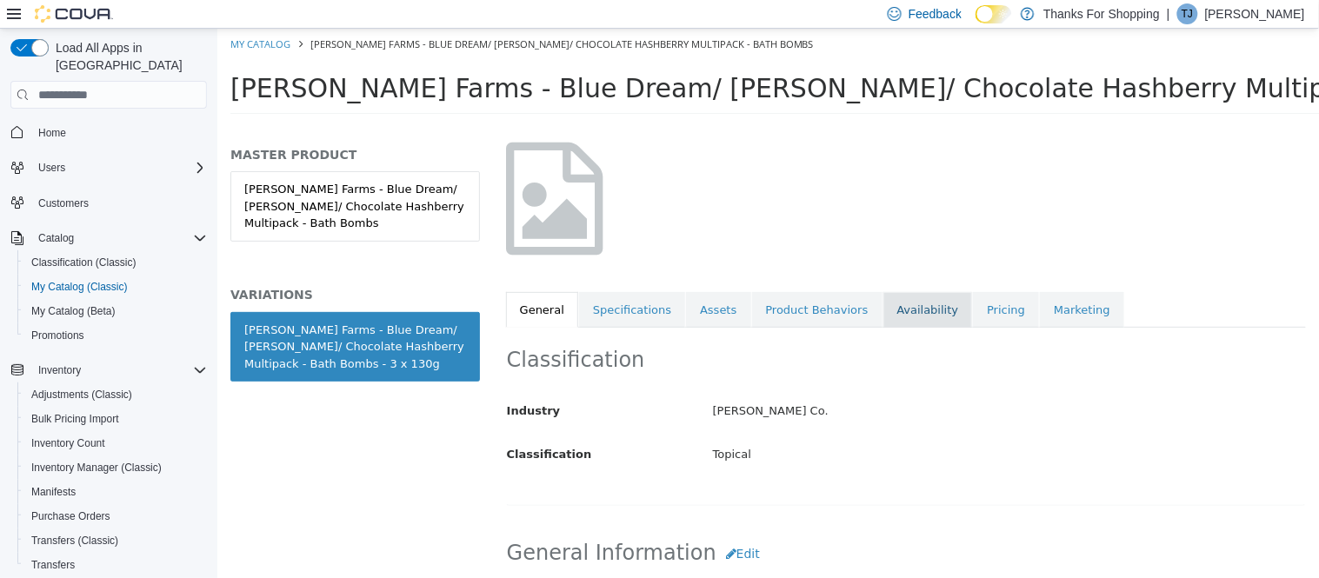
click at [904, 304] on link "Availability" at bounding box center [927, 310] width 90 height 37
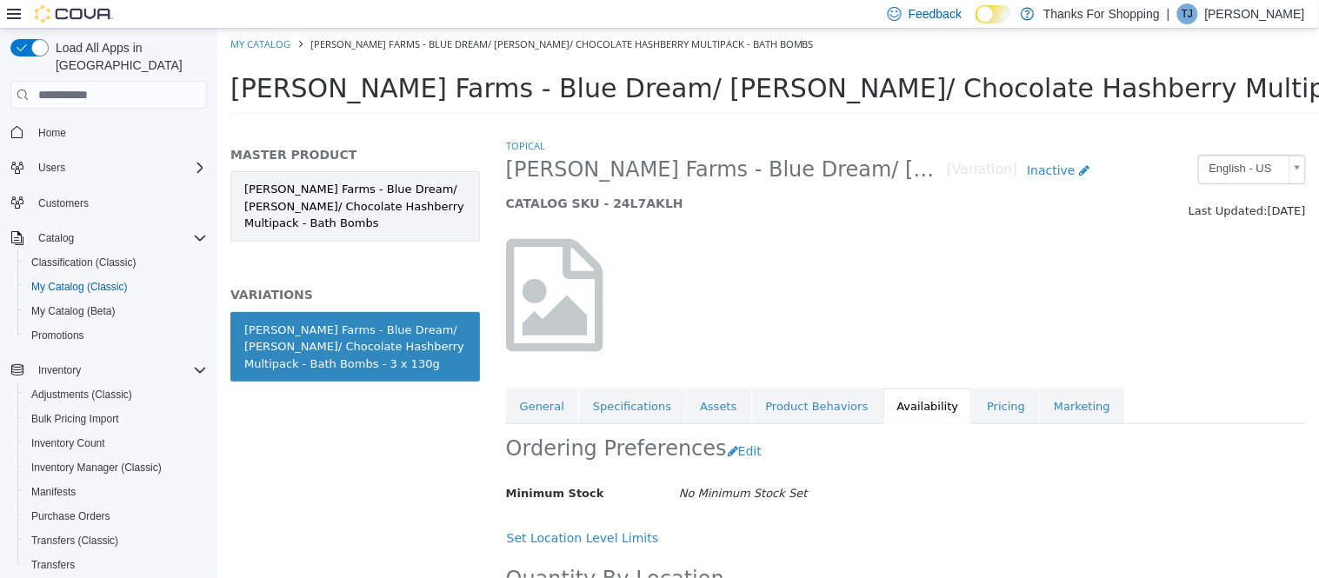
click at [361, 203] on link "[PERSON_NAME] Farms - Blue Dream/ [PERSON_NAME]/ Chocolate Hashberry Multipack …" at bounding box center [353, 206] width 249 height 70
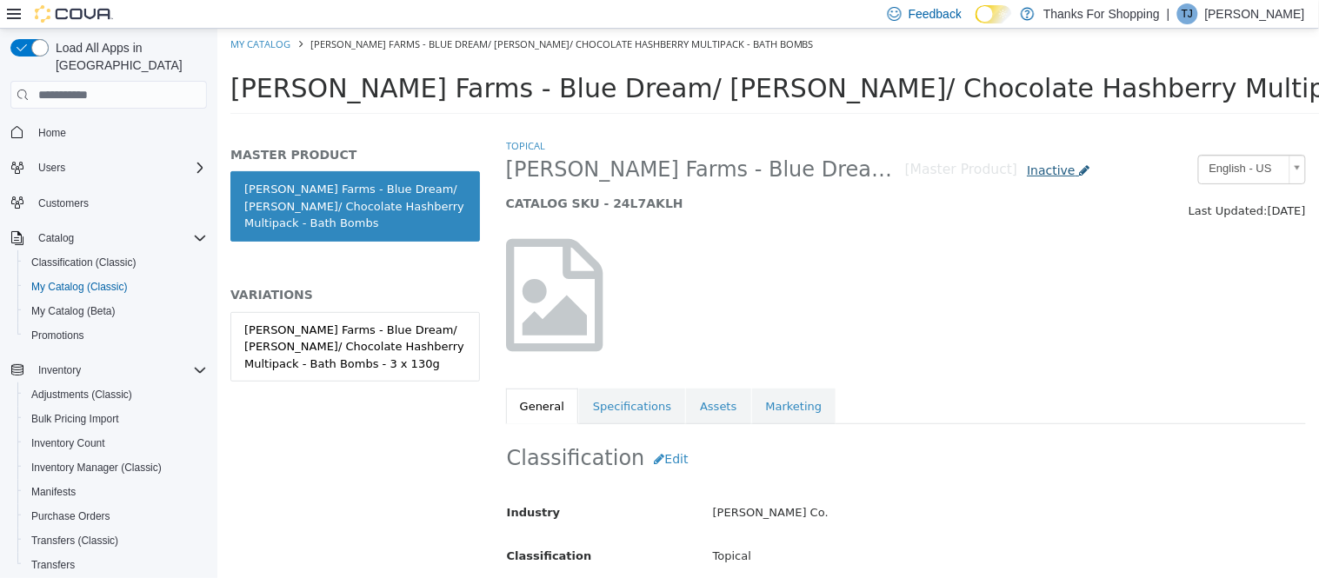
click at [1051, 174] on span "Inactive" at bounding box center [1050, 170] width 49 height 14
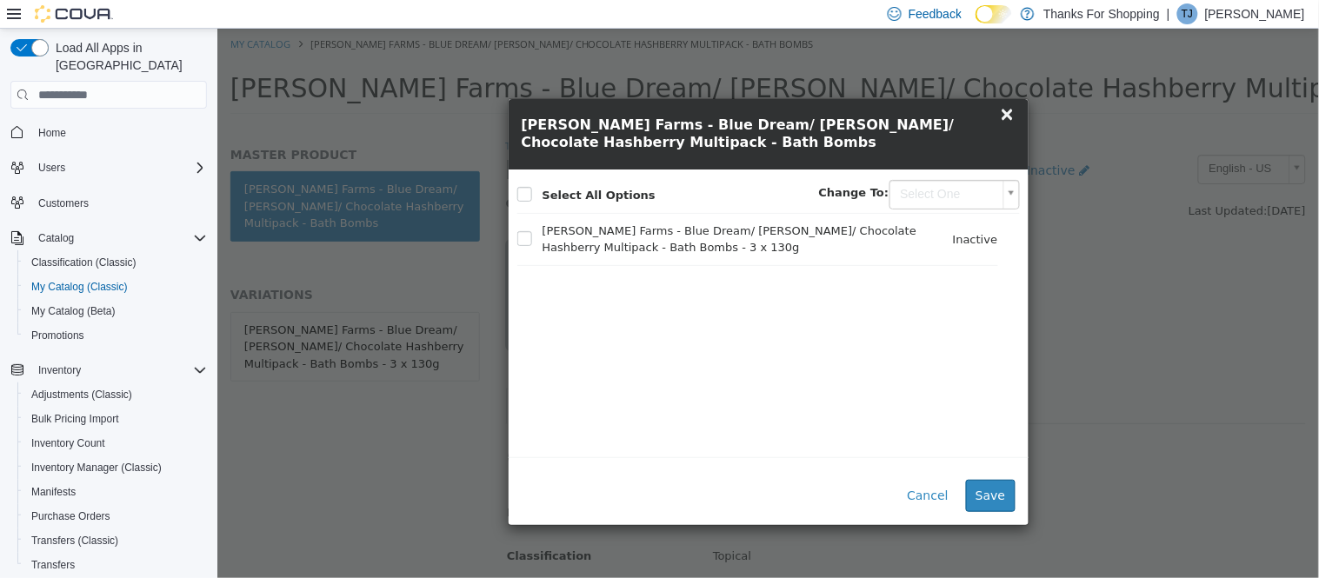
click at [943, 125] on body "Saving Bulk Changes... × My Catalog [PERSON_NAME] Farms - Blue Dream/ [PERSON_N…" at bounding box center [766, 77] width 1101 height 96
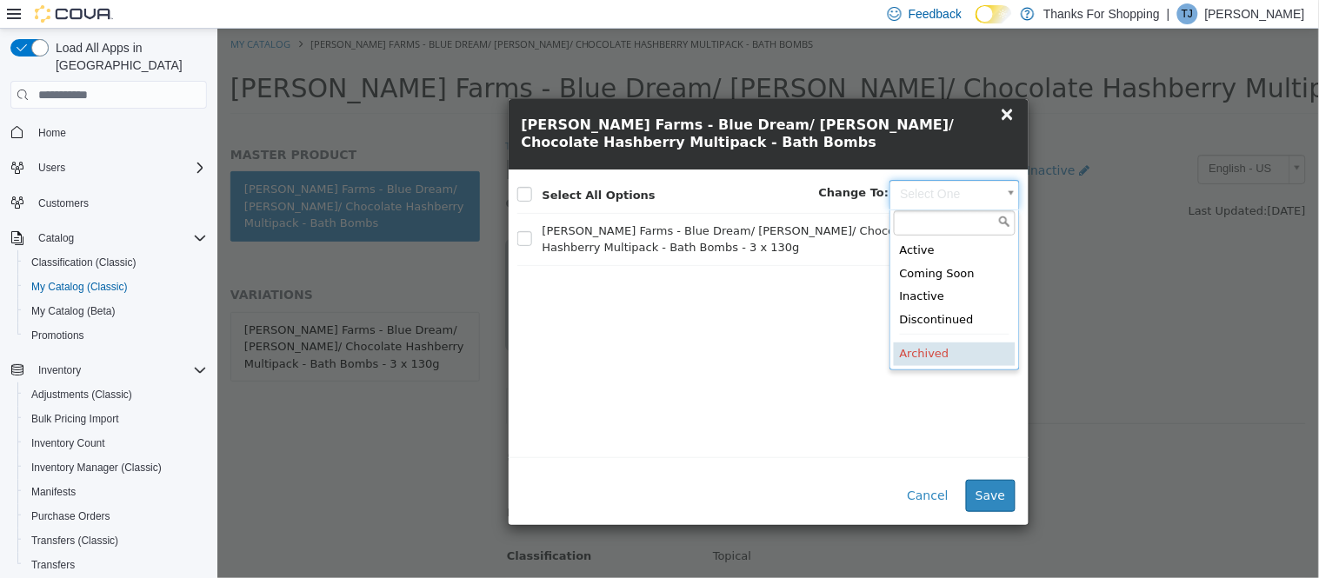
type input "********"
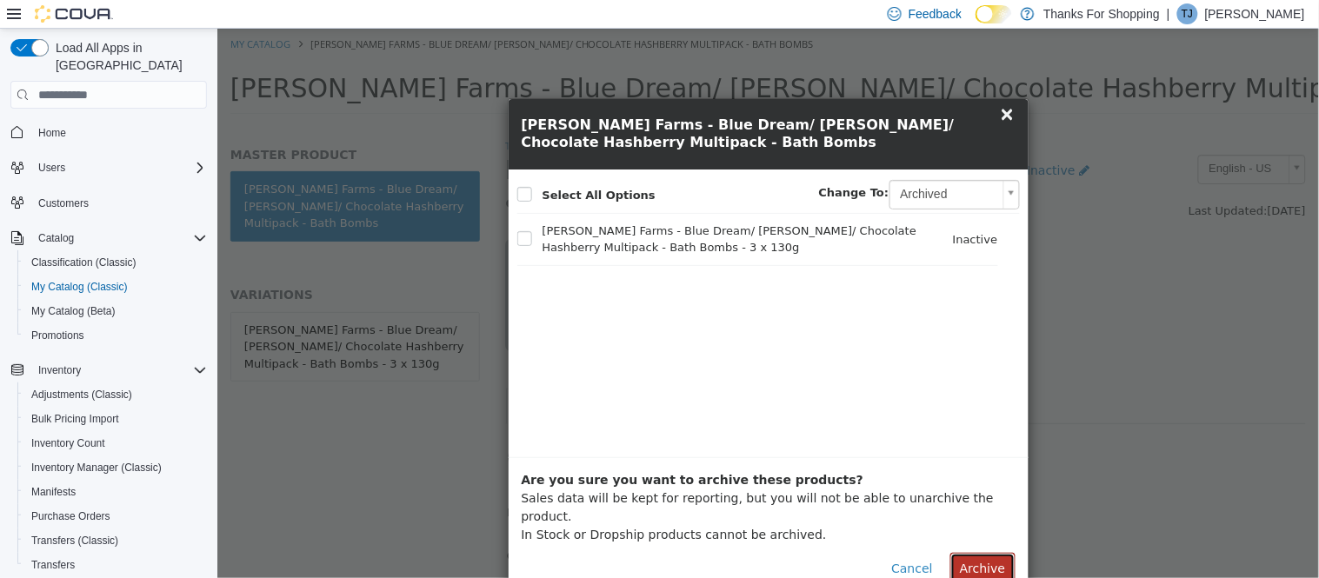
click at [982, 553] on button "Archive" at bounding box center [981, 569] width 64 height 32
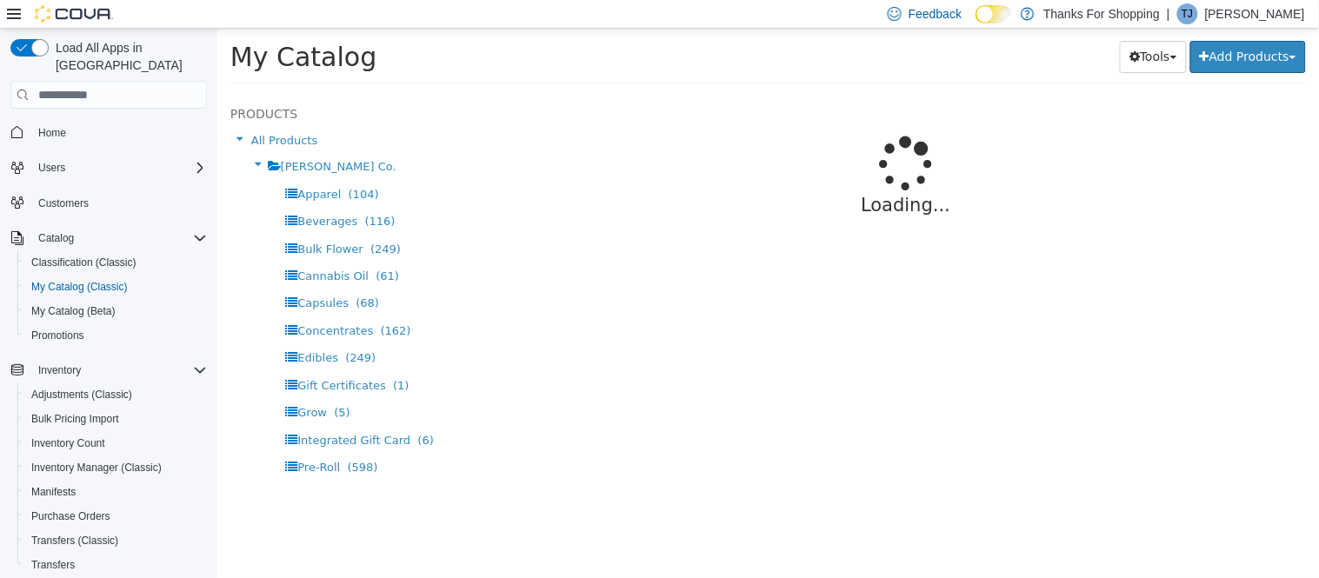
select select "**********"
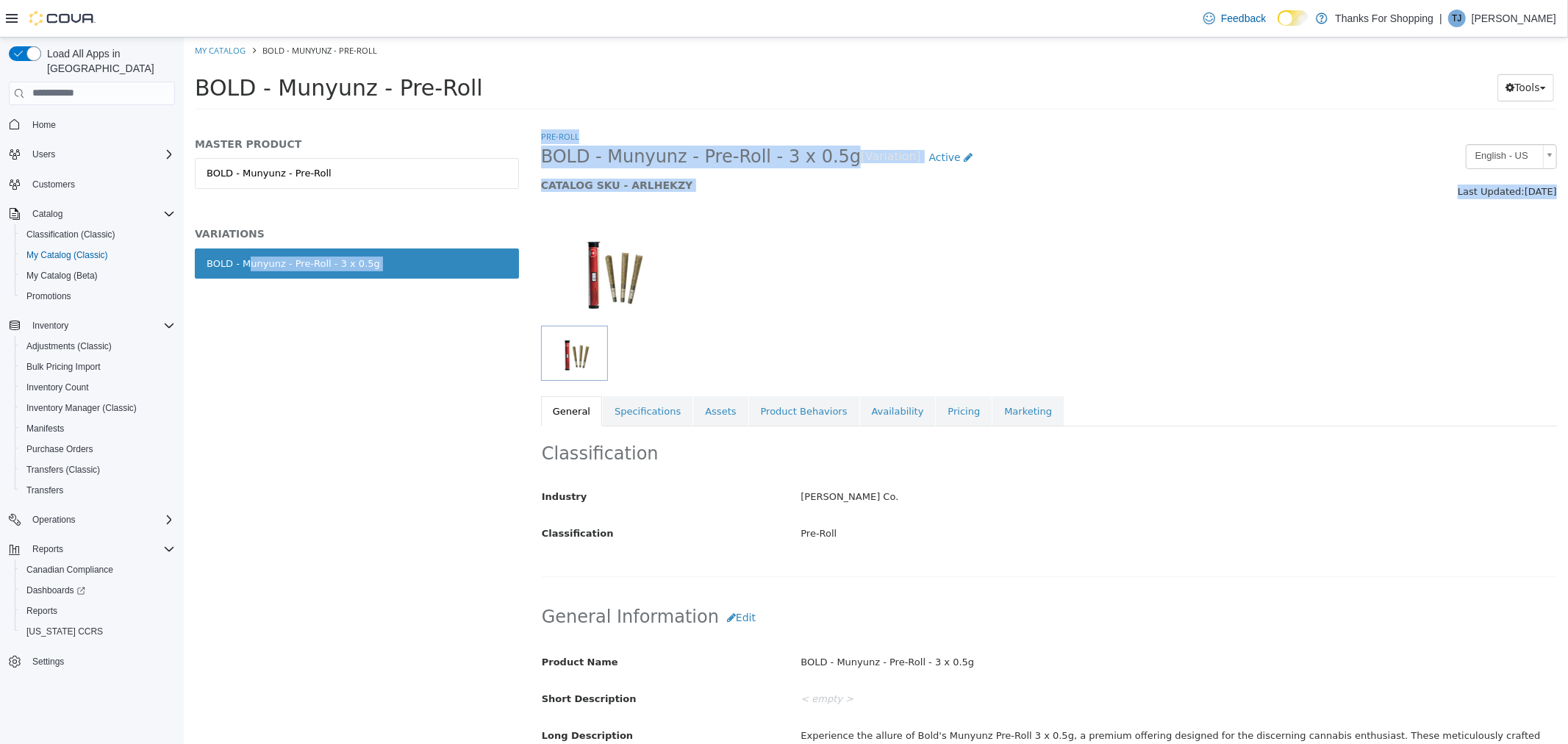
drag, startPoint x: 245, startPoint y: 277, endPoint x: 245, endPoint y: 285, distance: 8.0
click at [244, 118] on div "MASTER PRODUCT BOLD - Munyunz - Pre-Roll VARIATIONS BOLD - Munyunz - Pre-Roll -…" at bounding box center [874, 118] width 1384 height 0
click at [375, 265] on link "BOLD - Munyunz - Pre-Roll - 3 x 0.5g" at bounding box center [355, 263] width 324 height 31
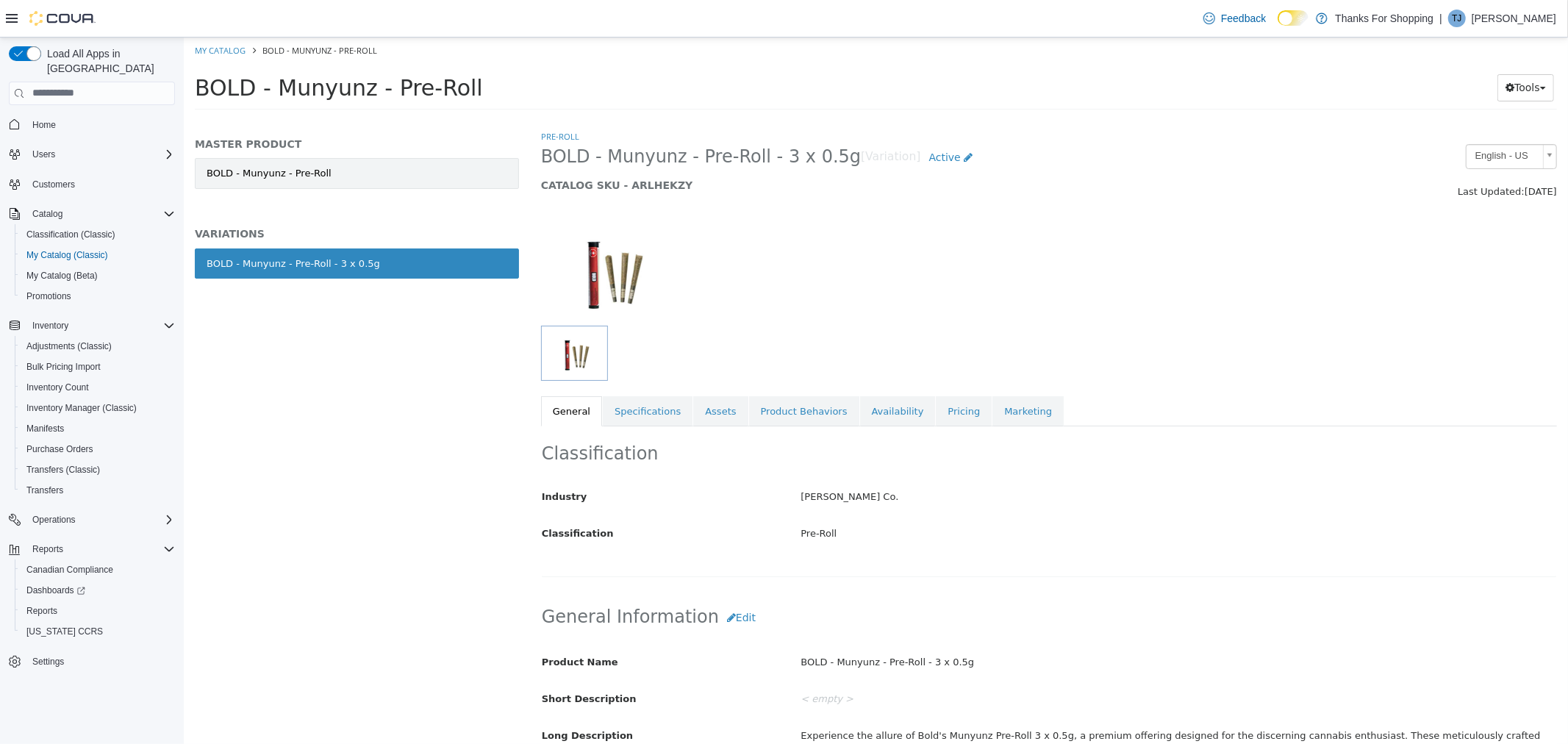
click at [368, 194] on div "BOLD - Munyunz - Pre-Roll" at bounding box center [355, 188] width 324 height 62
drag, startPoint x: 370, startPoint y: 262, endPoint x: 272, endPoint y: 272, distance: 98.5
drag, startPoint x: 392, startPoint y: 457, endPoint x: 413, endPoint y: 413, distance: 48.8
click at [393, 457] on div "MASTER PRODUCT BOLD - Munyunz - Pre-Roll VARIATIONS BOLD - Munyunz - Pre-Roll -…" at bounding box center [355, 435] width 346 height 615
drag, startPoint x: 382, startPoint y: 256, endPoint x: 207, endPoint y: 271, distance: 175.6
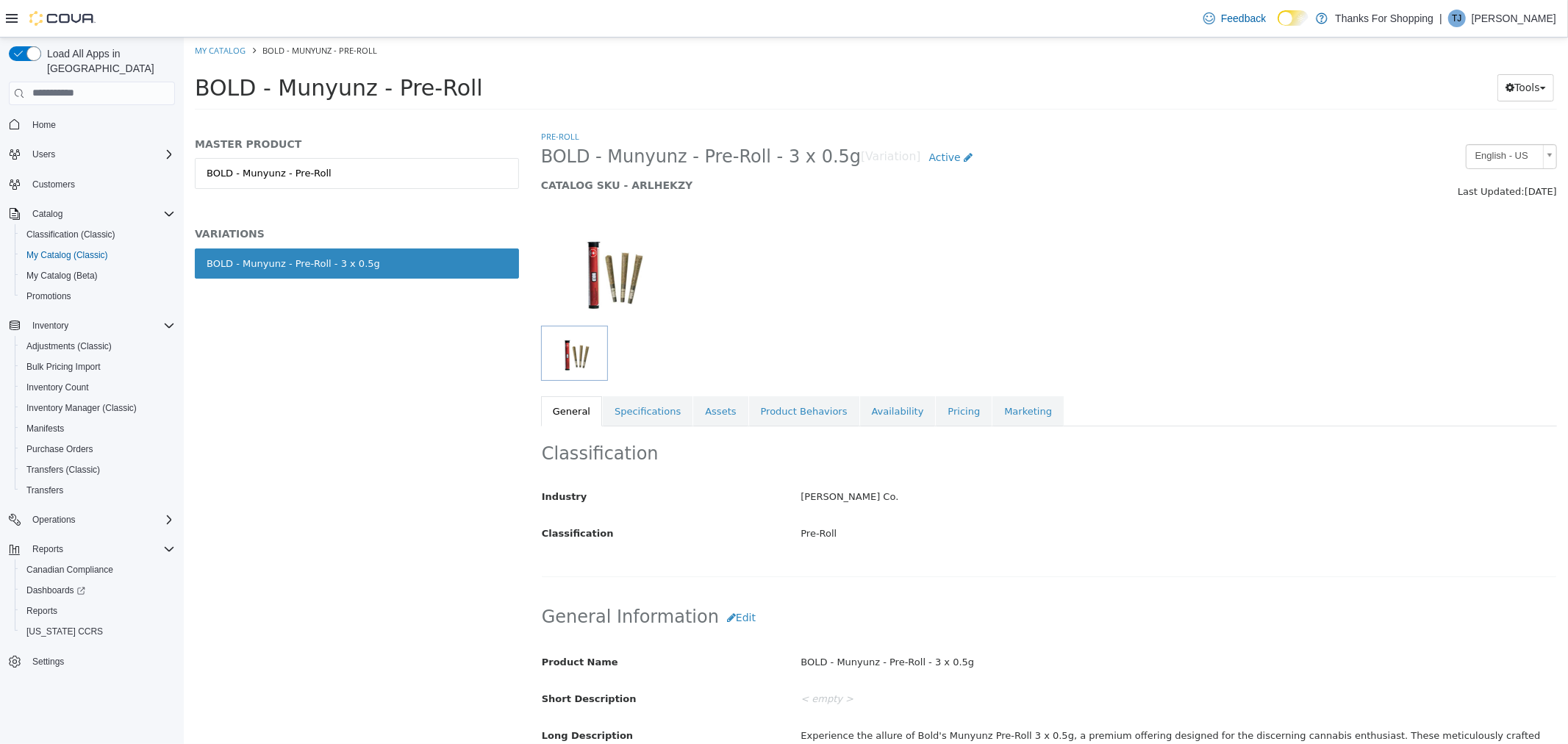
click at [207, 271] on link "BOLD - Munyunz - Pre-Roll - 3 x 0.5g" at bounding box center [355, 263] width 324 height 31
copy div "BOLD - Munyunz - Pre-Roll - 3 x 0.5g"
click at [935, 416] on link "Pricing" at bounding box center [963, 411] width 56 height 31
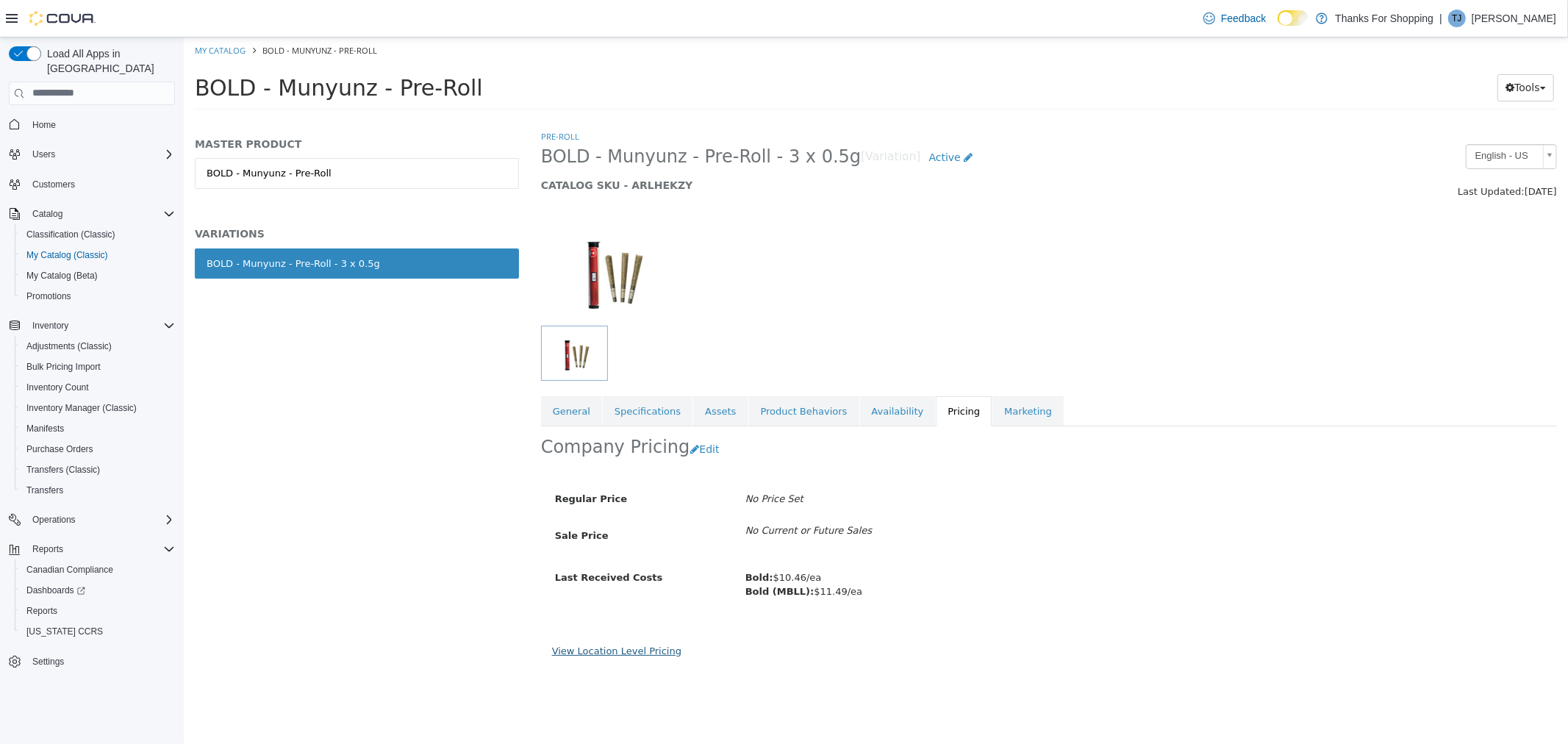
click at [612, 655] on link "View Location Level Pricing" at bounding box center [616, 649] width 129 height 11
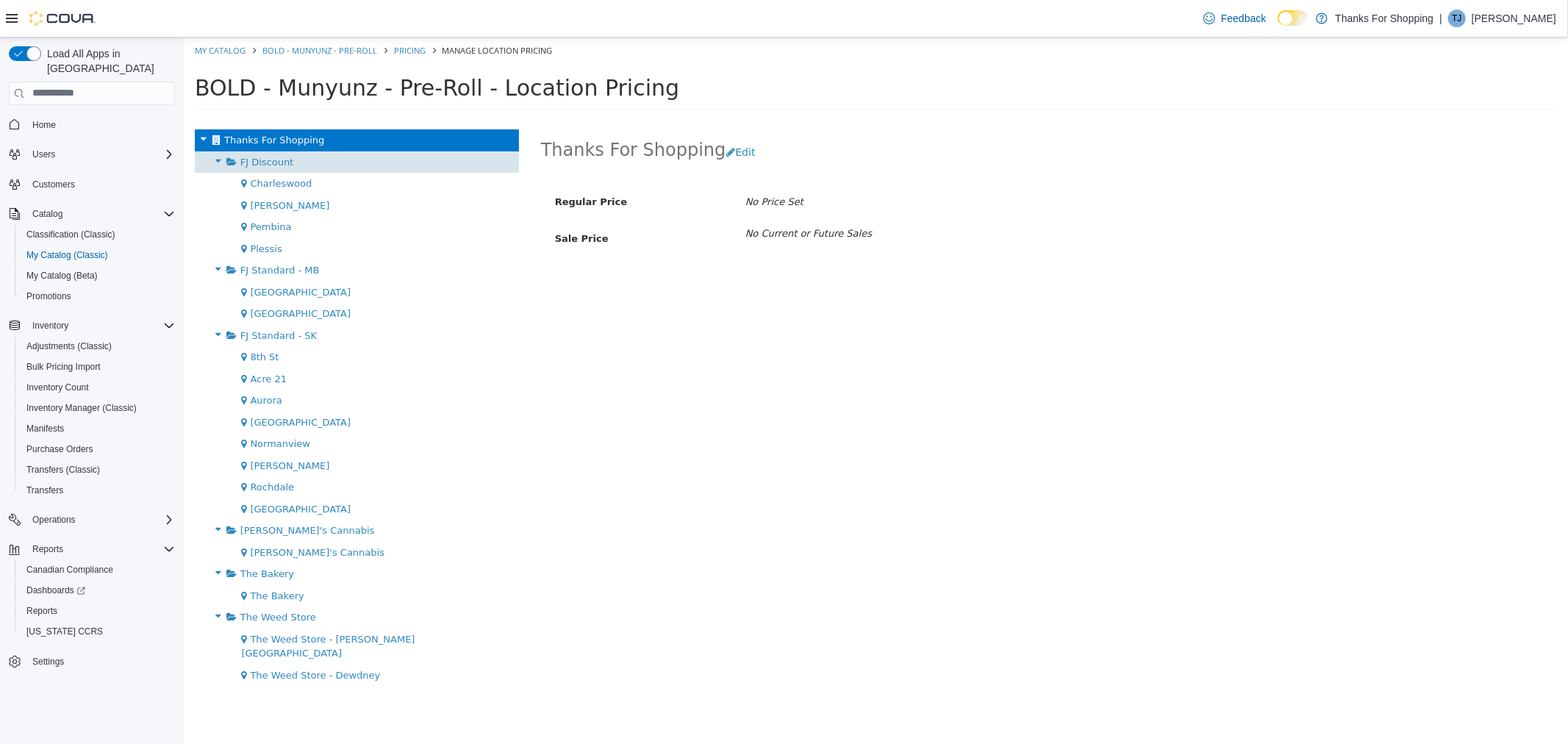
click at [272, 156] on span "FJ Discount" at bounding box center [266, 161] width 53 height 11
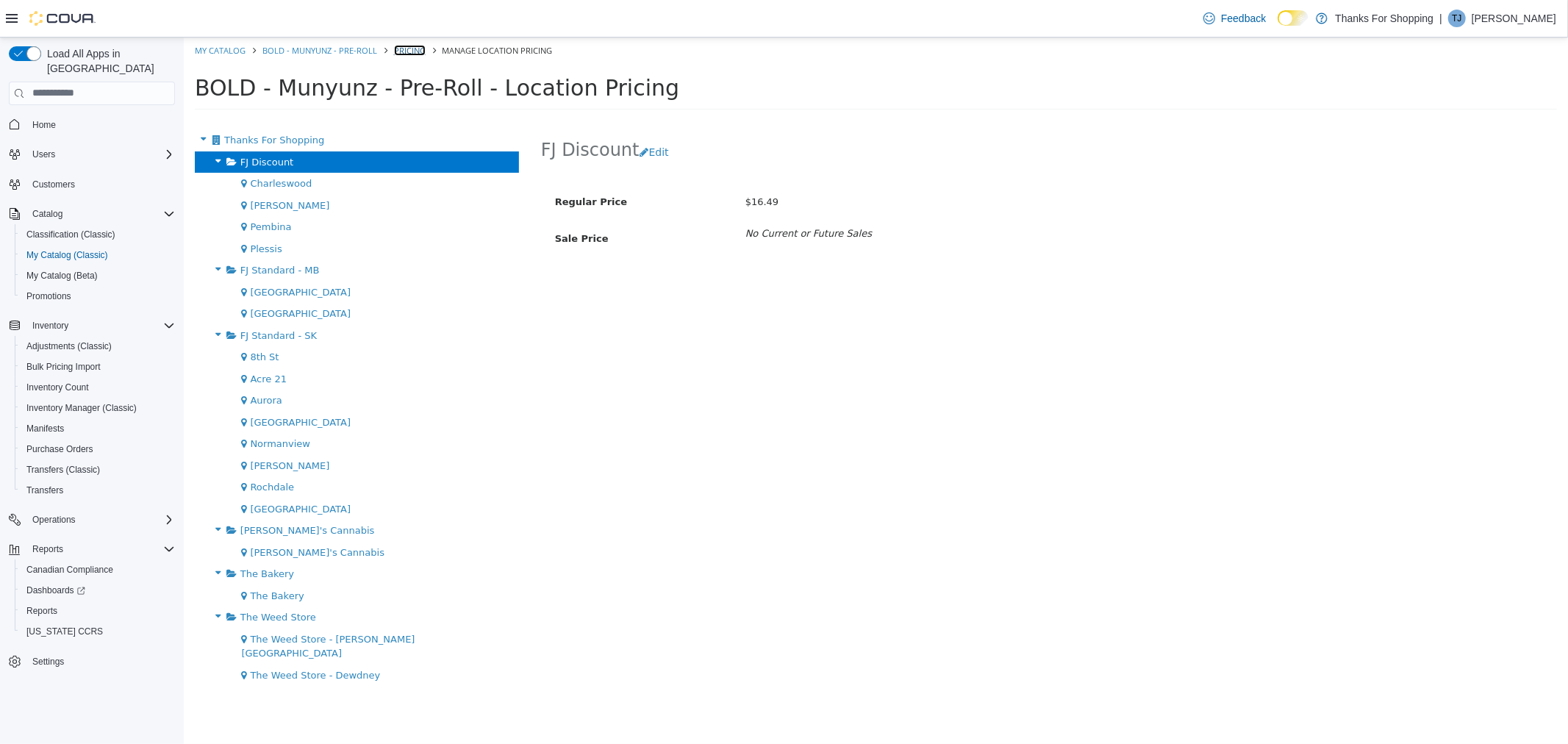
click at [414, 52] on link "Pricing" at bounding box center [408, 49] width 31 height 11
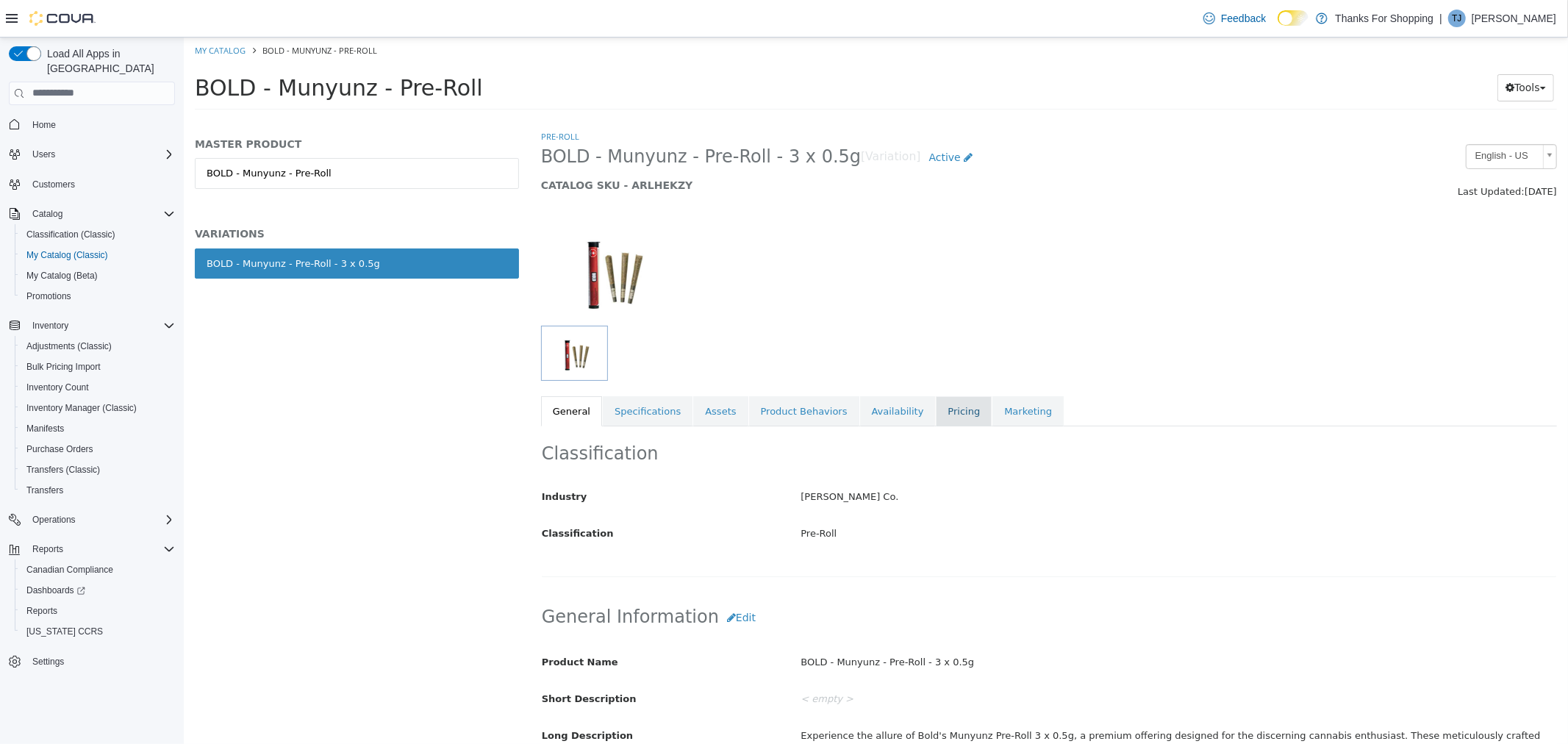
click at [935, 413] on link "Pricing" at bounding box center [963, 411] width 56 height 31
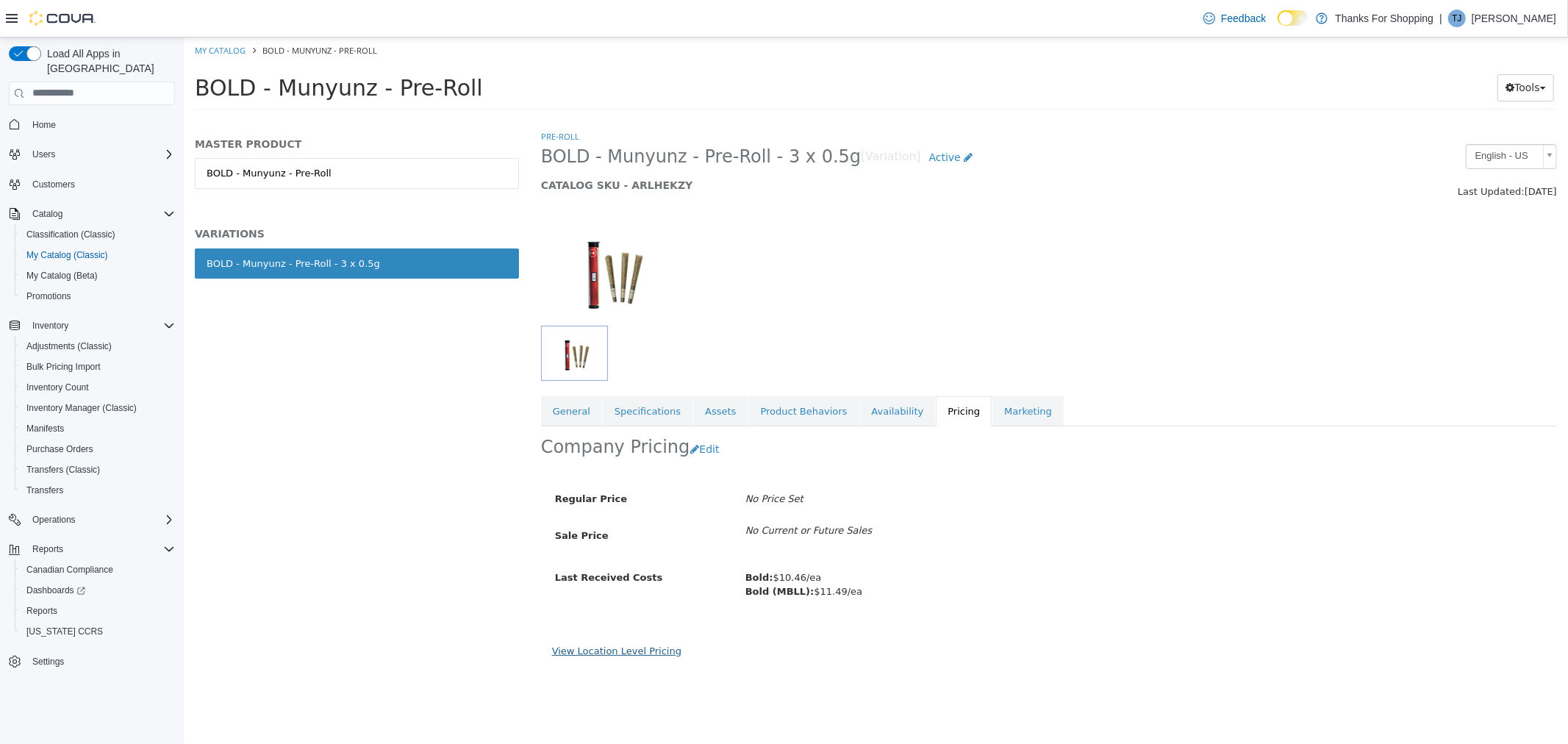
click at [599, 649] on link "View Location Level Pricing" at bounding box center [616, 649] width 129 height 11
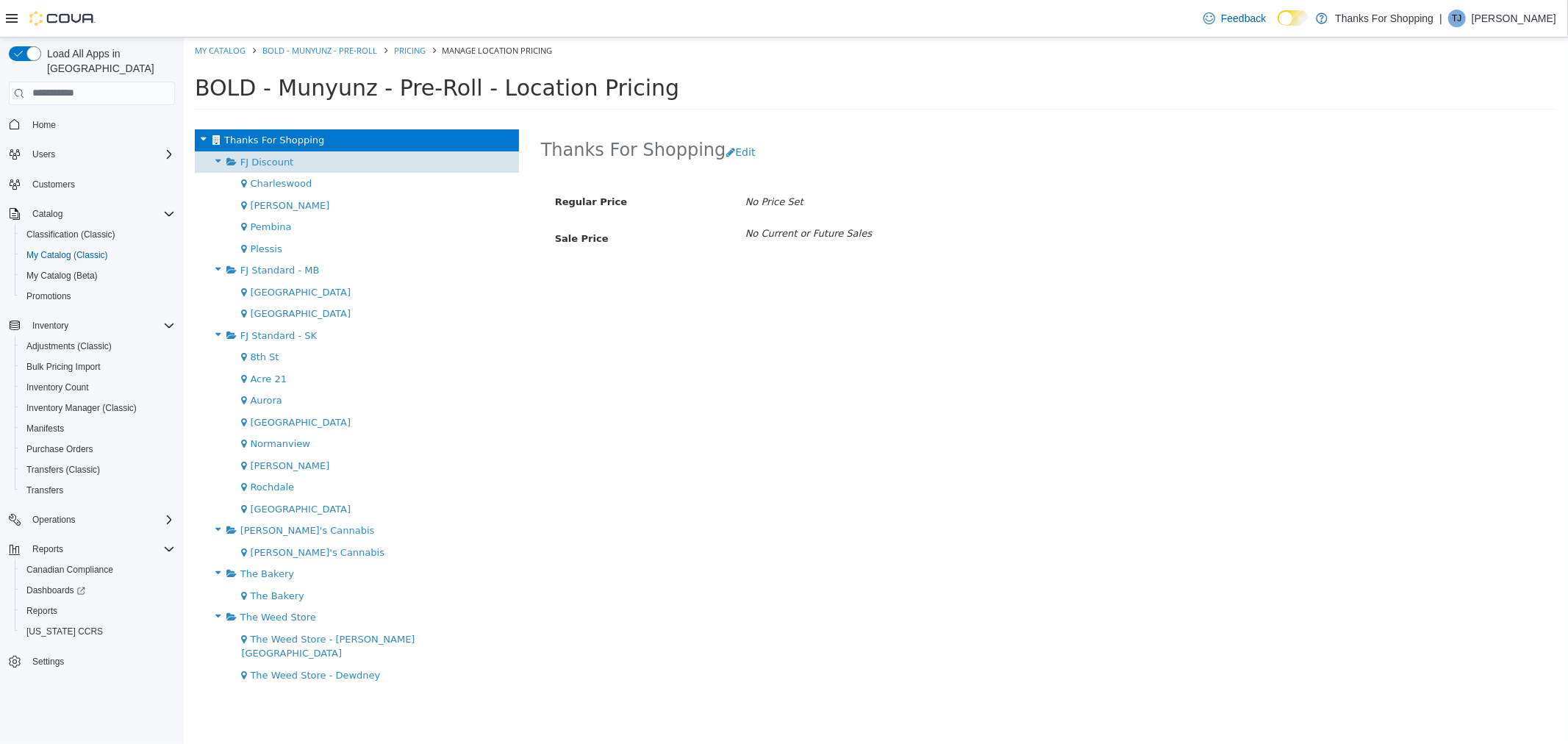
click at [255, 162] on span "FJ Discount" at bounding box center [266, 161] width 53 height 11
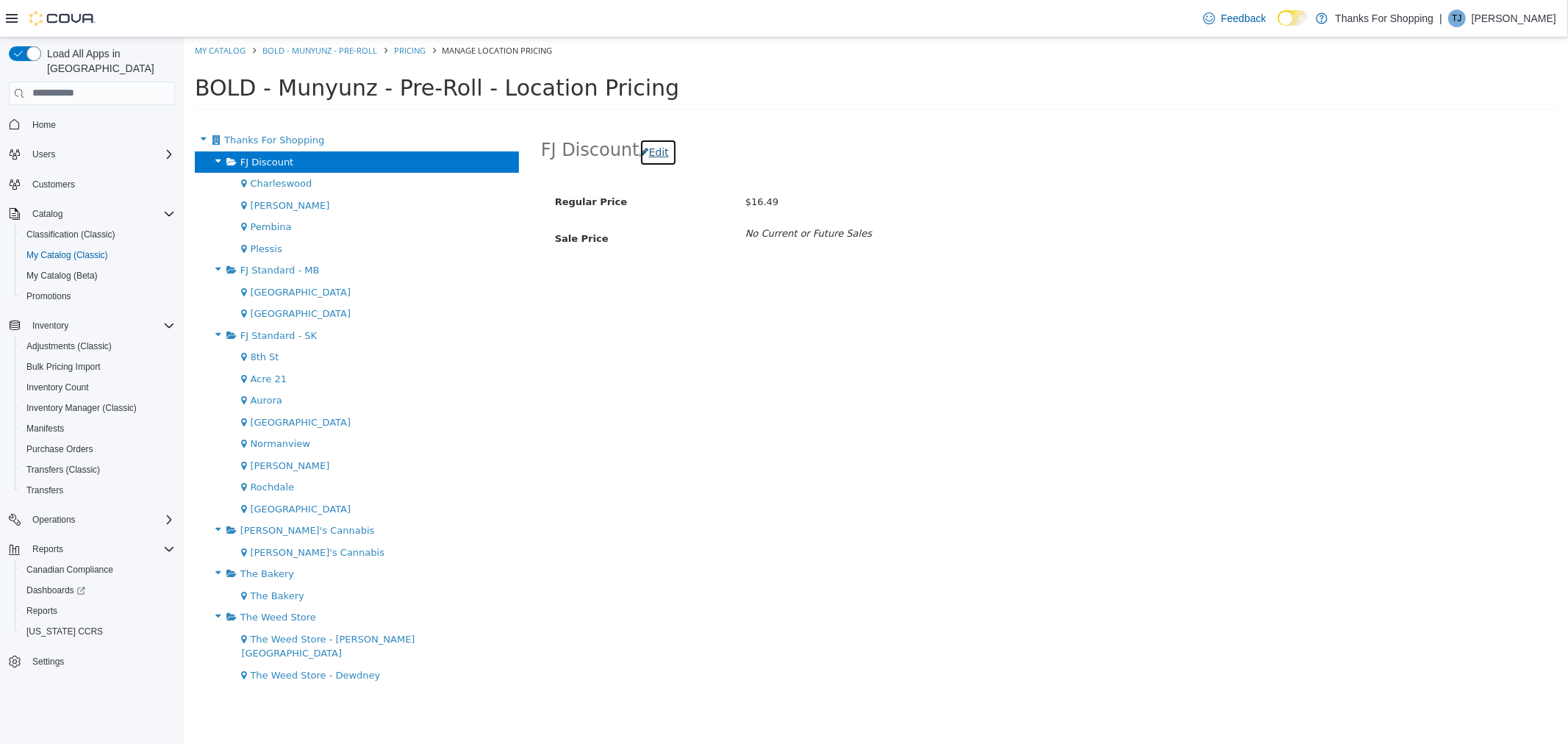
click at [661, 149] on button "Edit" at bounding box center [657, 151] width 37 height 27
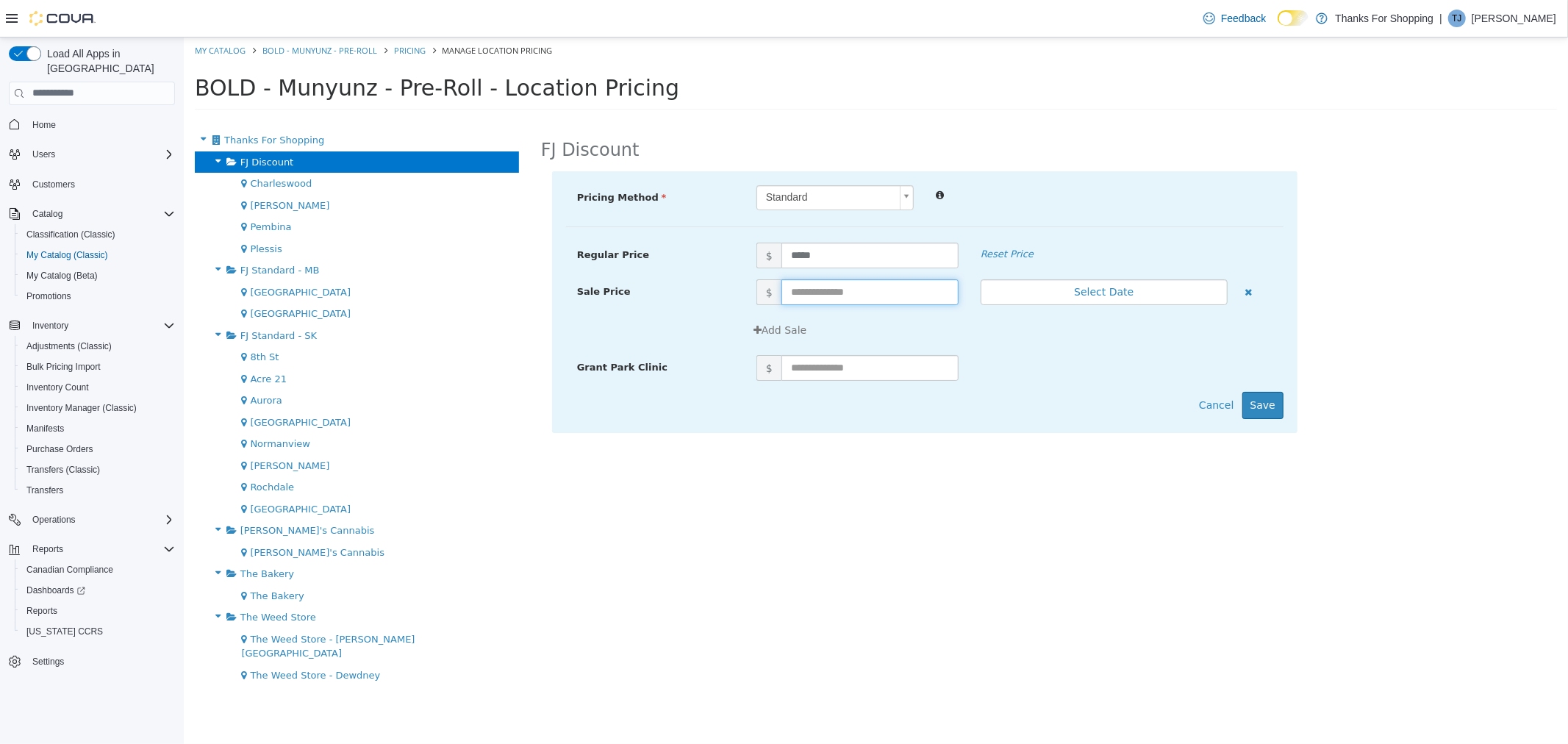
click at [815, 293] on input "text" at bounding box center [869, 291] width 177 height 25
type input "*****"
click at [1059, 299] on button "Select Date" at bounding box center [1104, 291] width 247 height 25
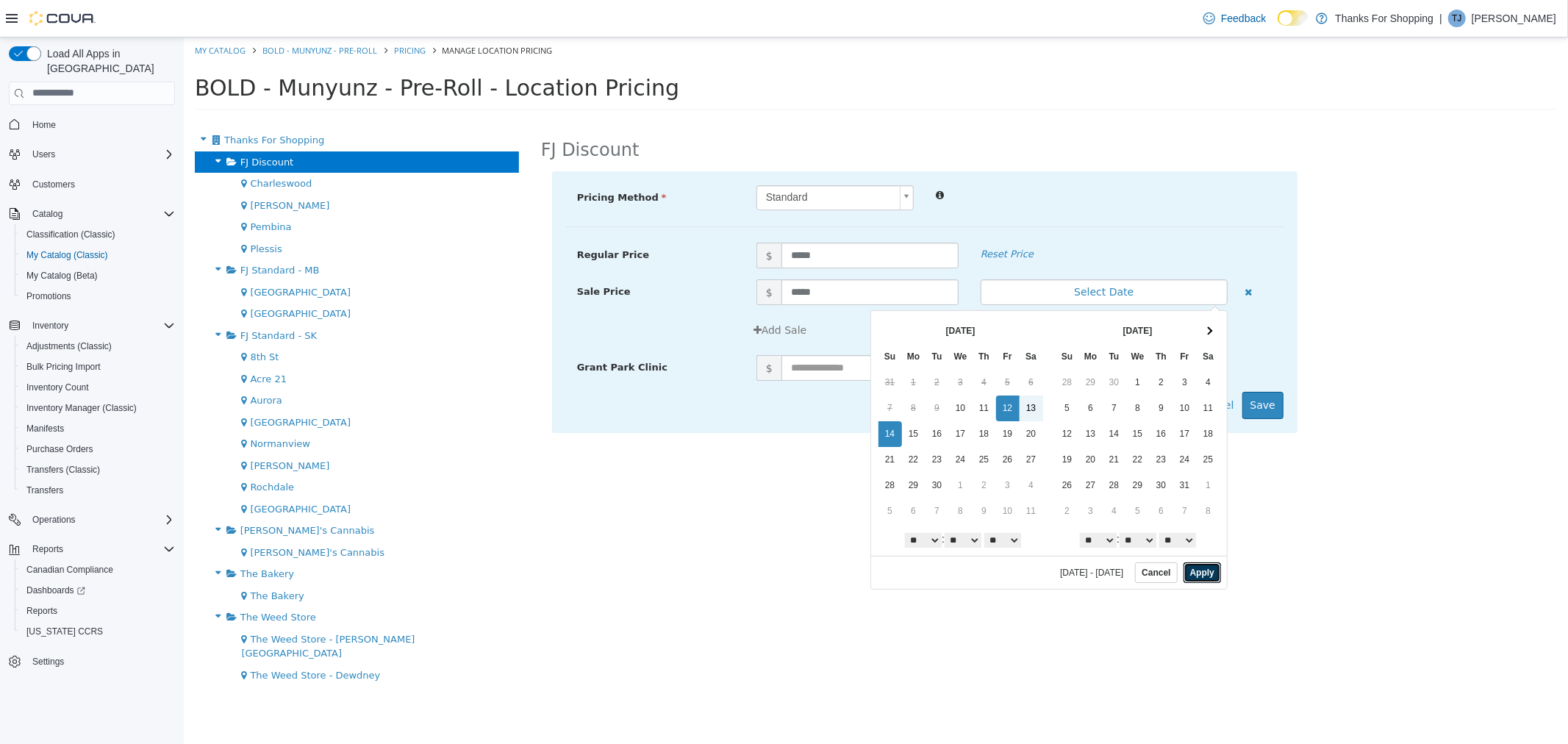
drag, startPoint x: 1206, startPoint y: 576, endPoint x: 1209, endPoint y: 565, distance: 11.4
click at [1206, 575] on button "Apply" at bounding box center [1202, 572] width 37 height 20
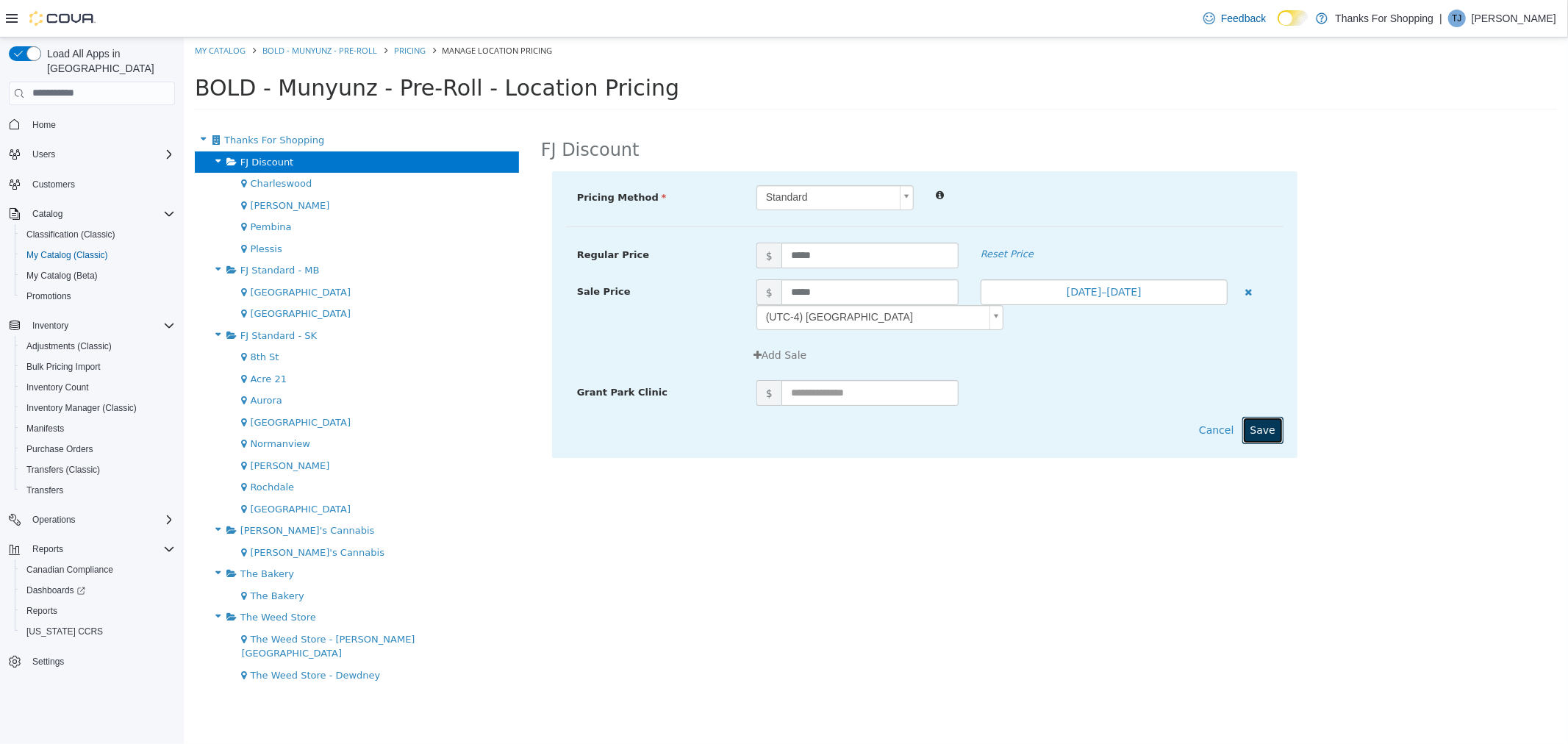
click at [1268, 427] on button "Save" at bounding box center [1262, 429] width 41 height 27
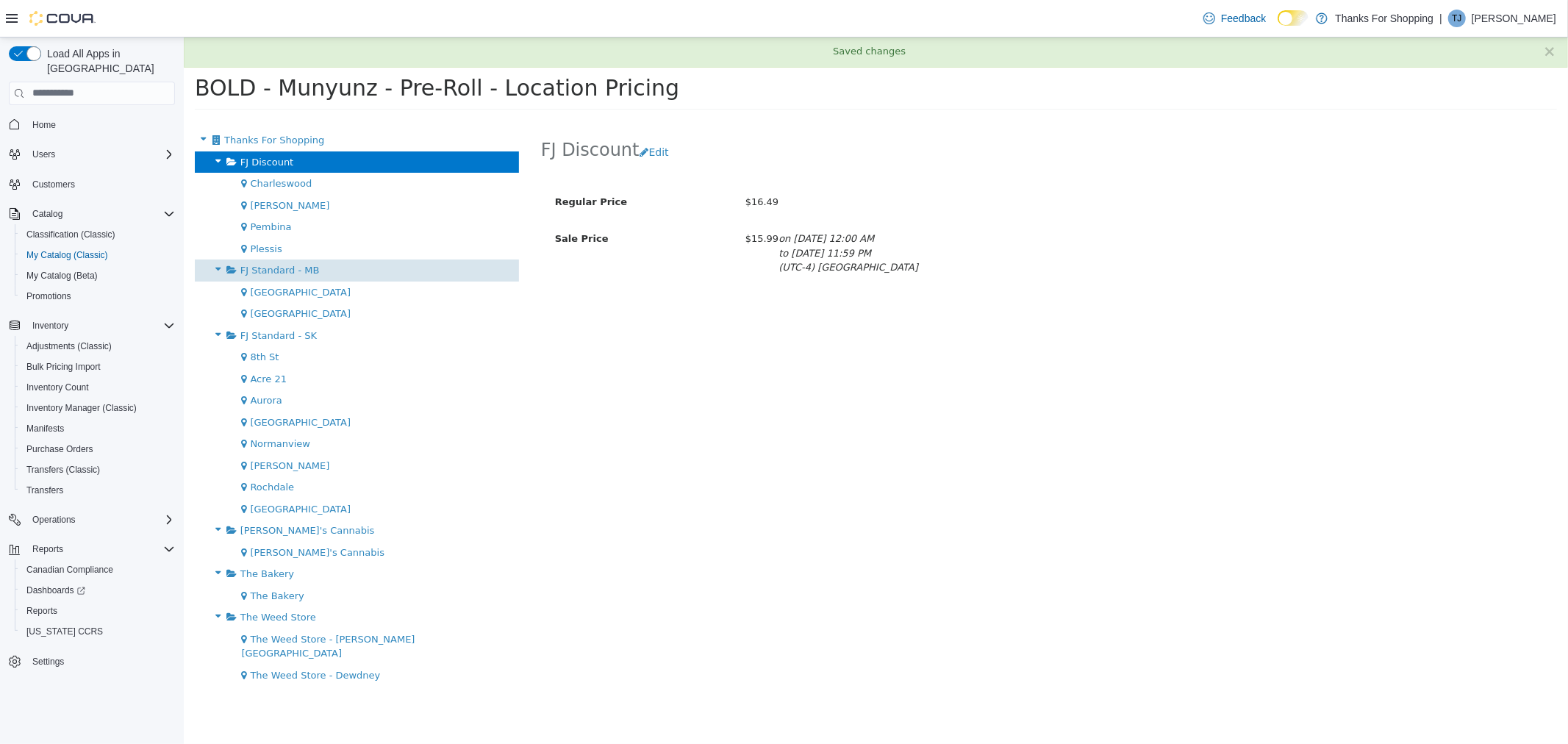
click at [278, 267] on span "FJ Standard - MB" at bounding box center [279, 269] width 79 height 11
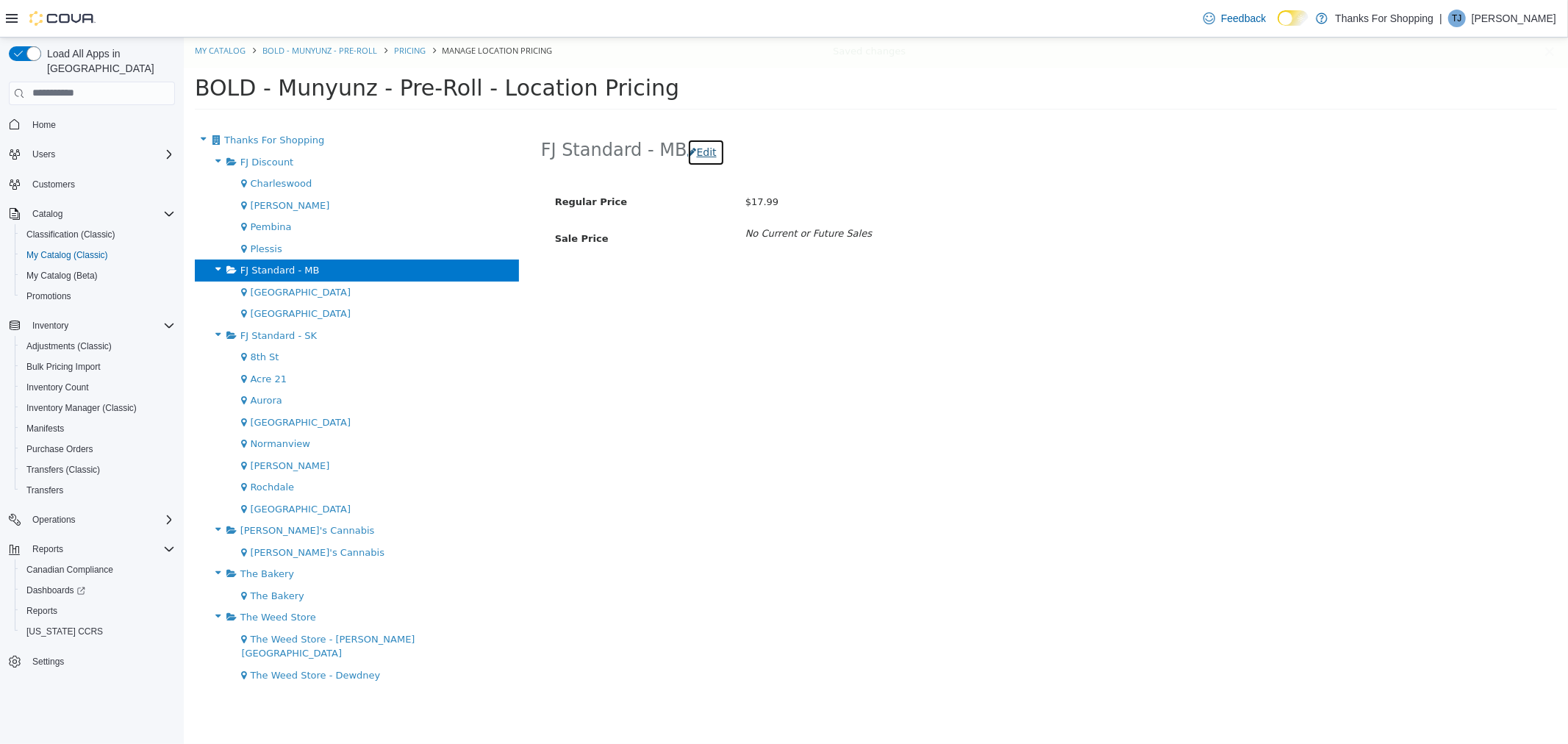
click at [693, 149] on button "Edit" at bounding box center [705, 151] width 37 height 27
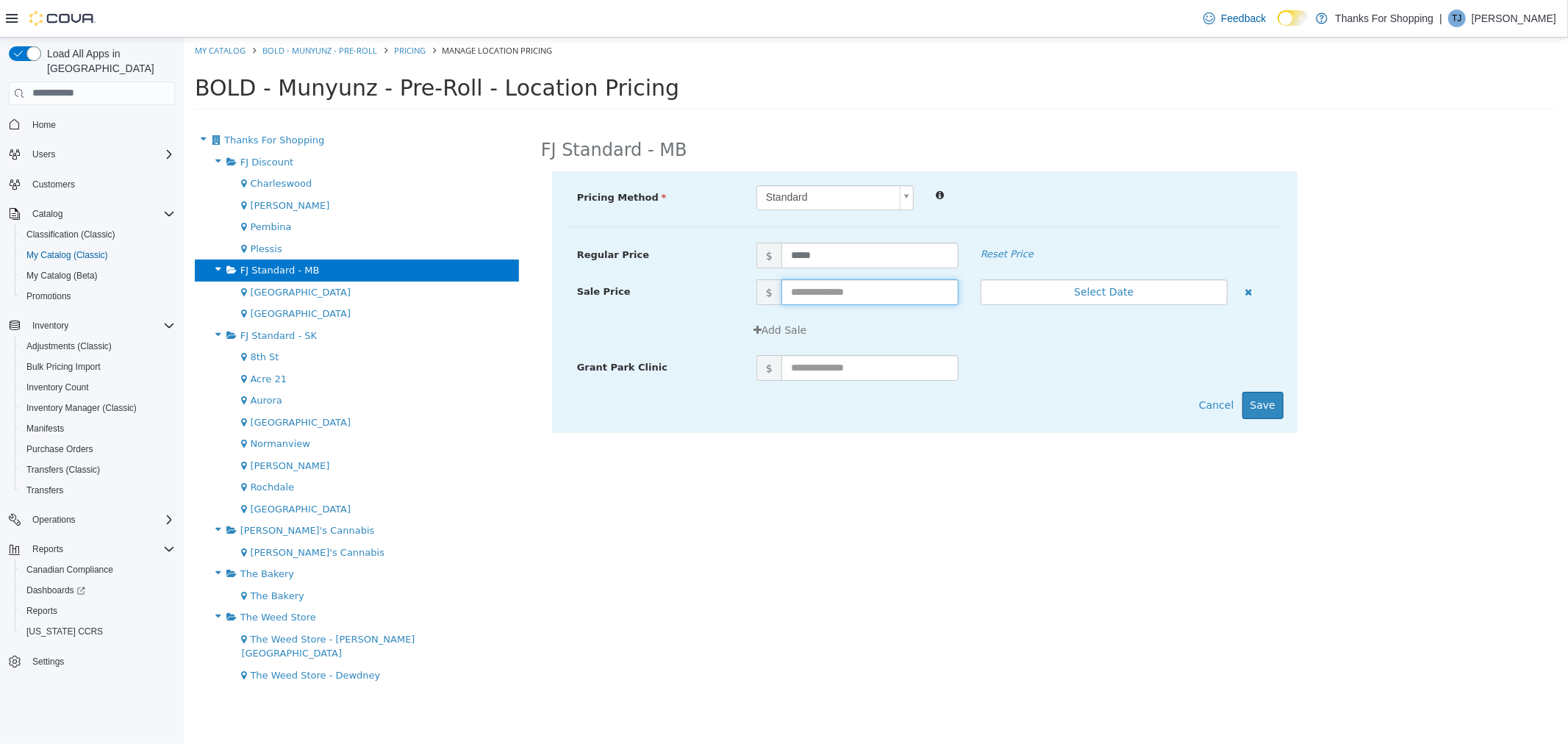
click at [813, 286] on input "text" at bounding box center [869, 291] width 177 height 25
type input "*****"
click at [1078, 284] on button "Select Date" at bounding box center [1104, 291] width 247 height 25
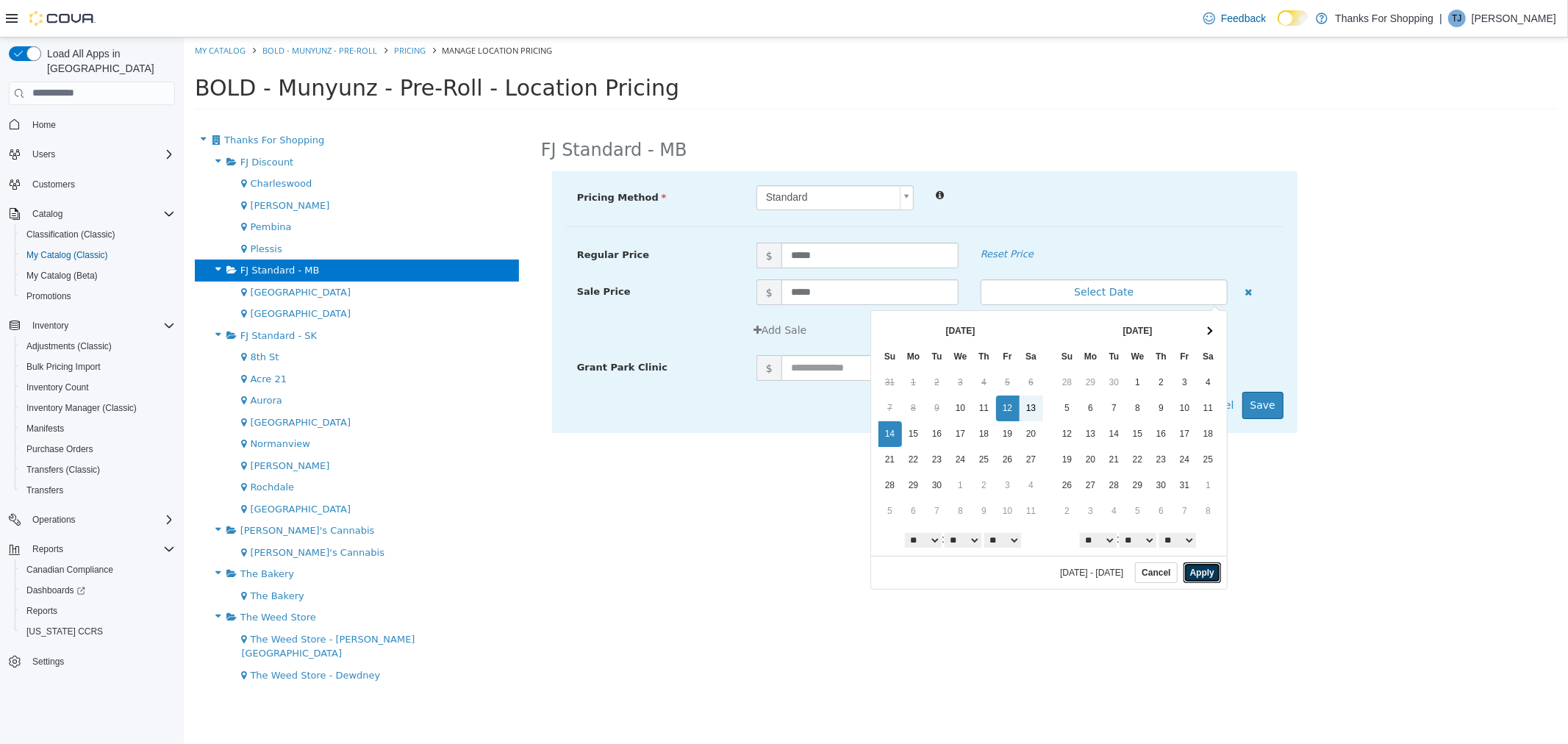
click at [1206, 572] on button "Apply" at bounding box center [1202, 572] width 37 height 20
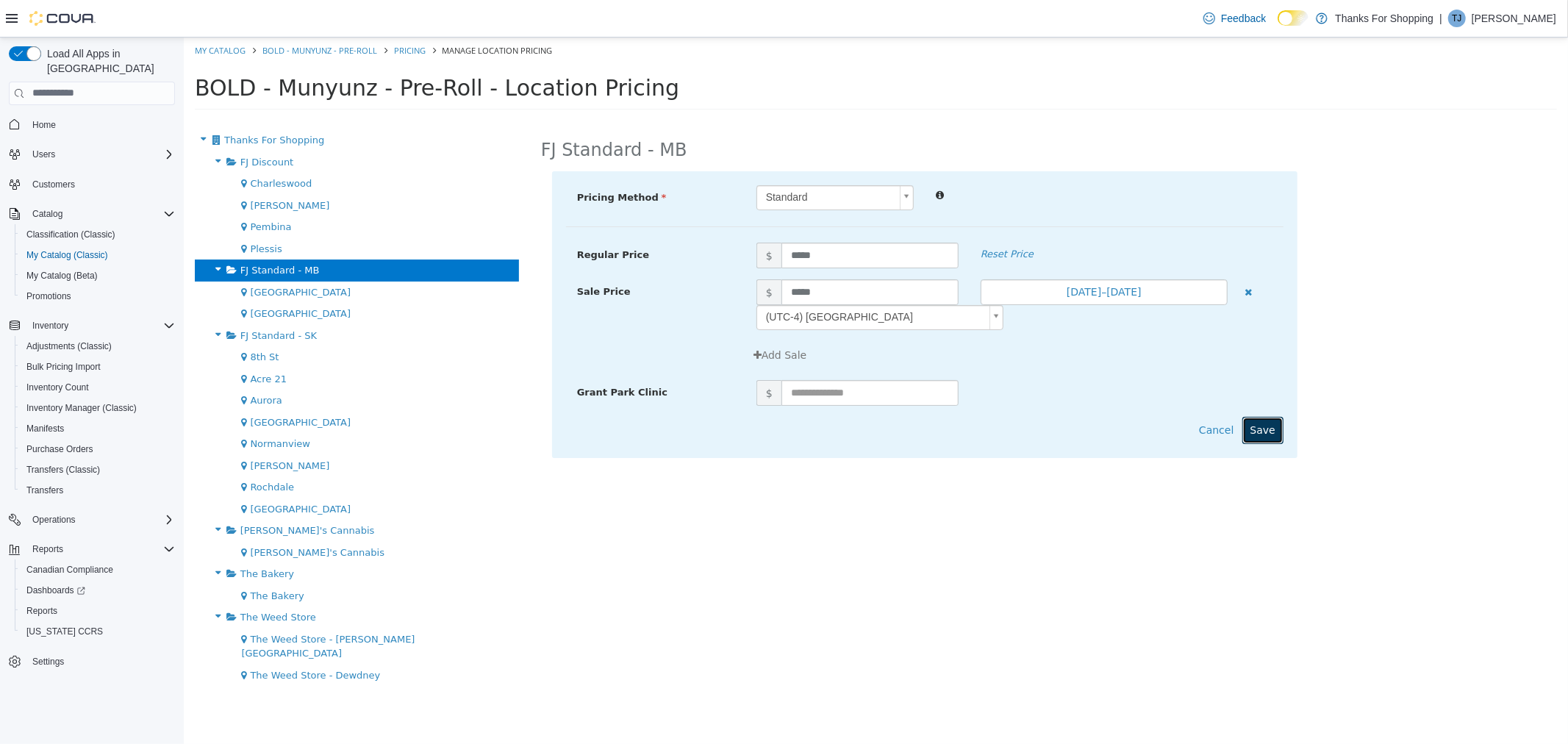
click at [1277, 429] on button "Save" at bounding box center [1262, 429] width 41 height 27
